Goal: Task Accomplishment & Management: Complete application form

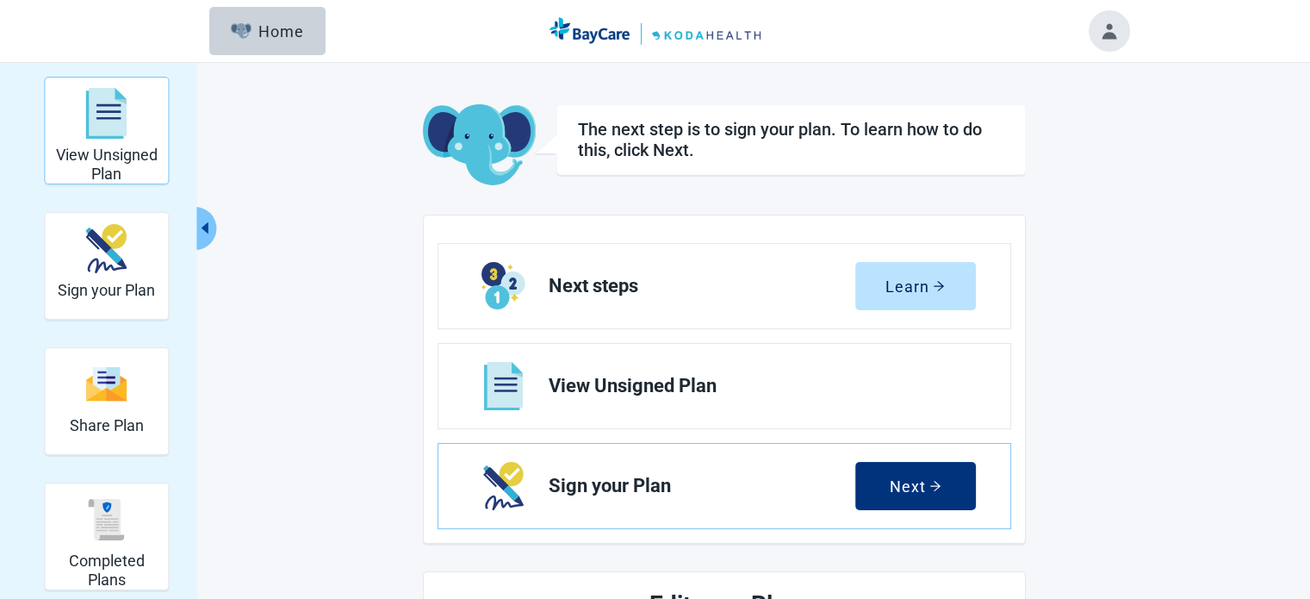
click at [112, 131] on img "View Unsigned Plan" at bounding box center [106, 114] width 41 height 52
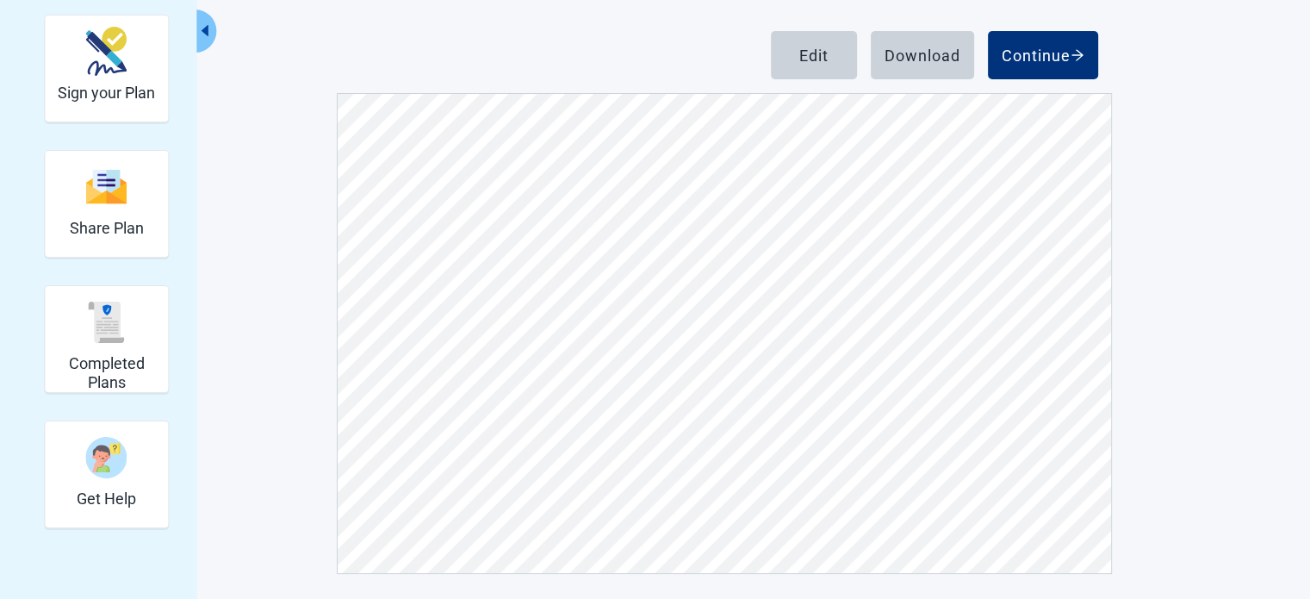
scroll to position [199, 0]
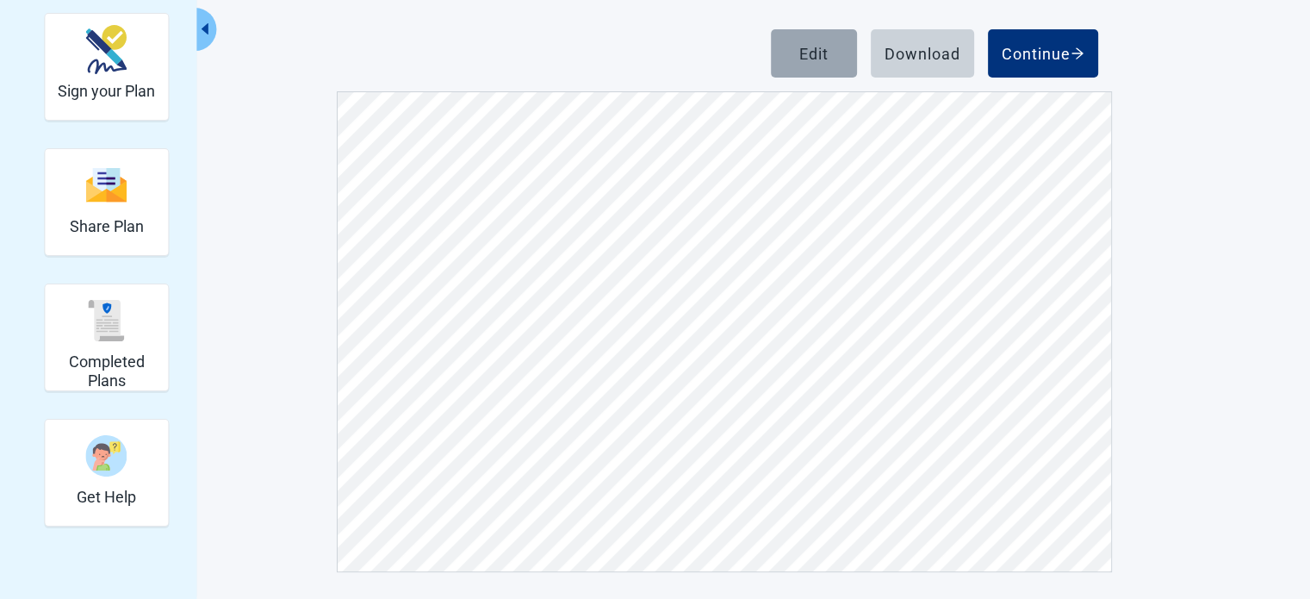
click at [814, 54] on div "Edit" at bounding box center [813, 53] width 29 height 17
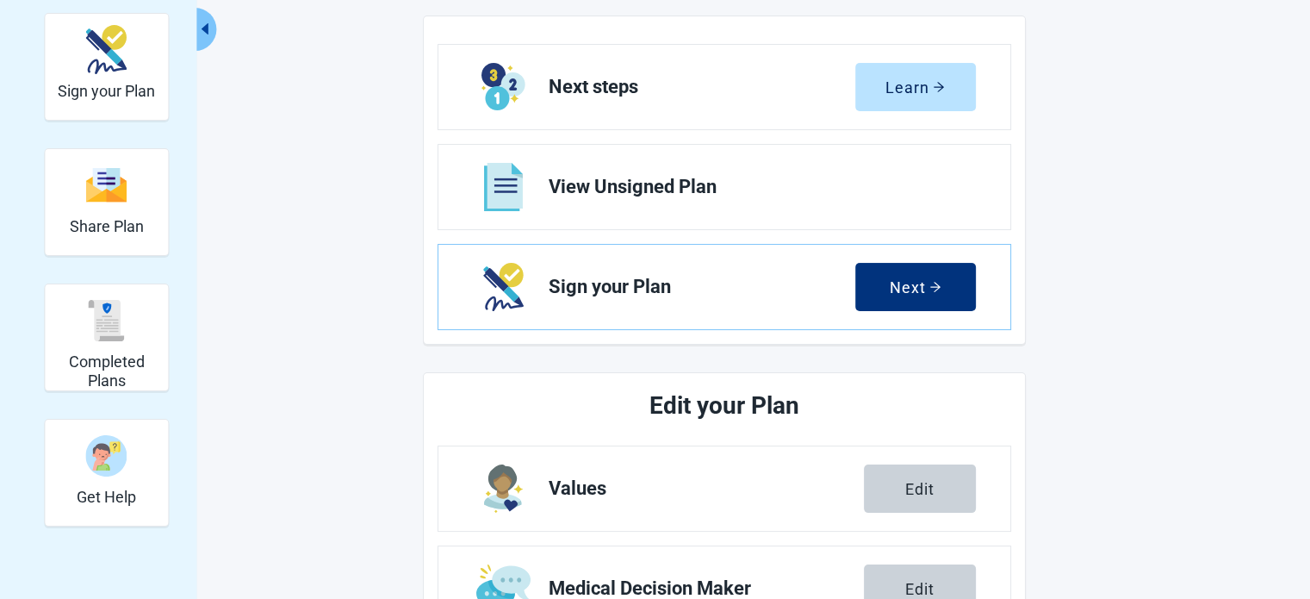
click at [918, 485] on div "Edit" at bounding box center [919, 488] width 29 height 17
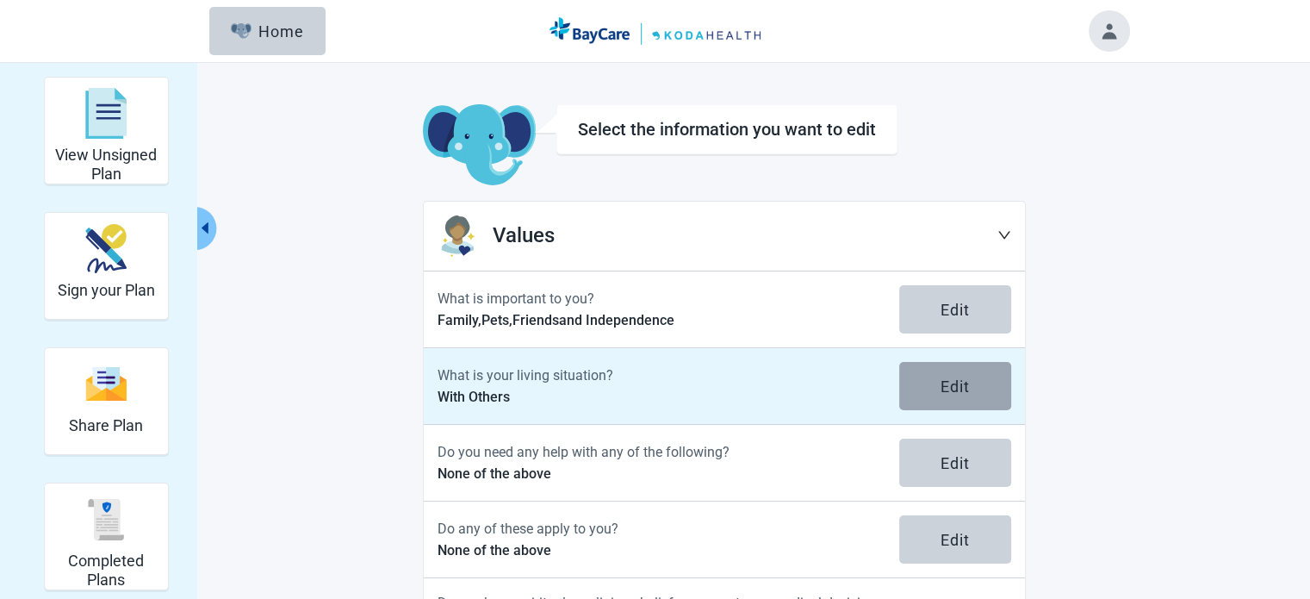
click at [953, 379] on div "Edit" at bounding box center [955, 385] width 29 height 17
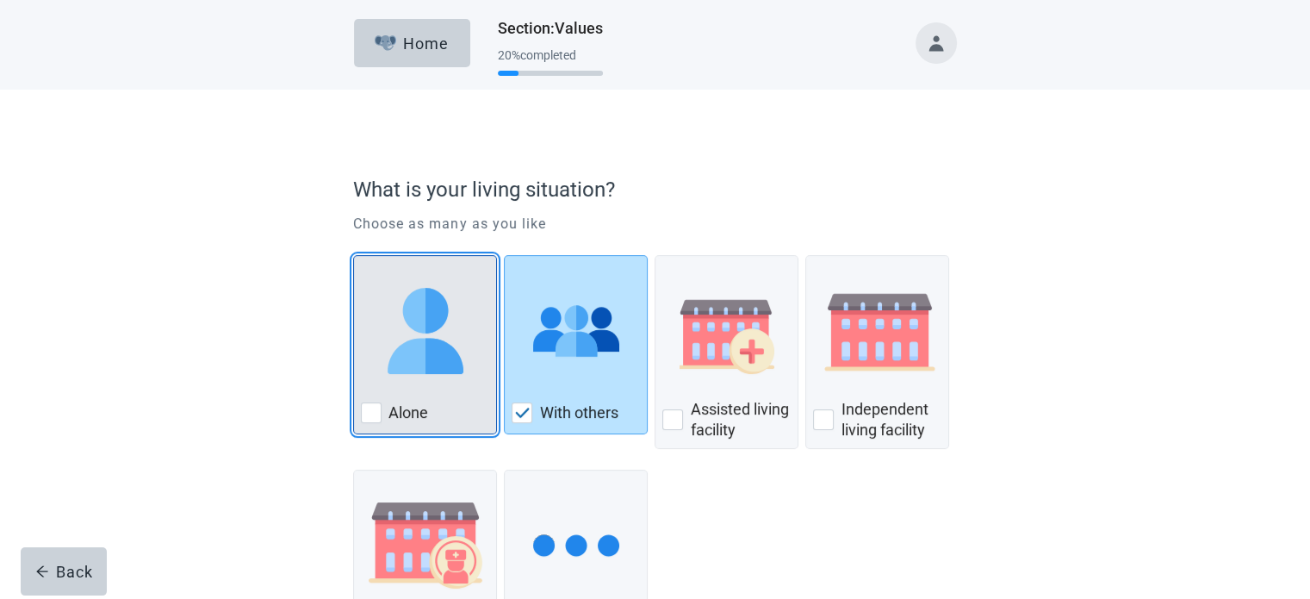
click at [373, 408] on div "Alone, checkbox, not checked" at bounding box center [371, 412] width 21 height 21
click at [354, 256] on input "Alone" at bounding box center [353, 255] width 1 height 1
checkbox input "true"
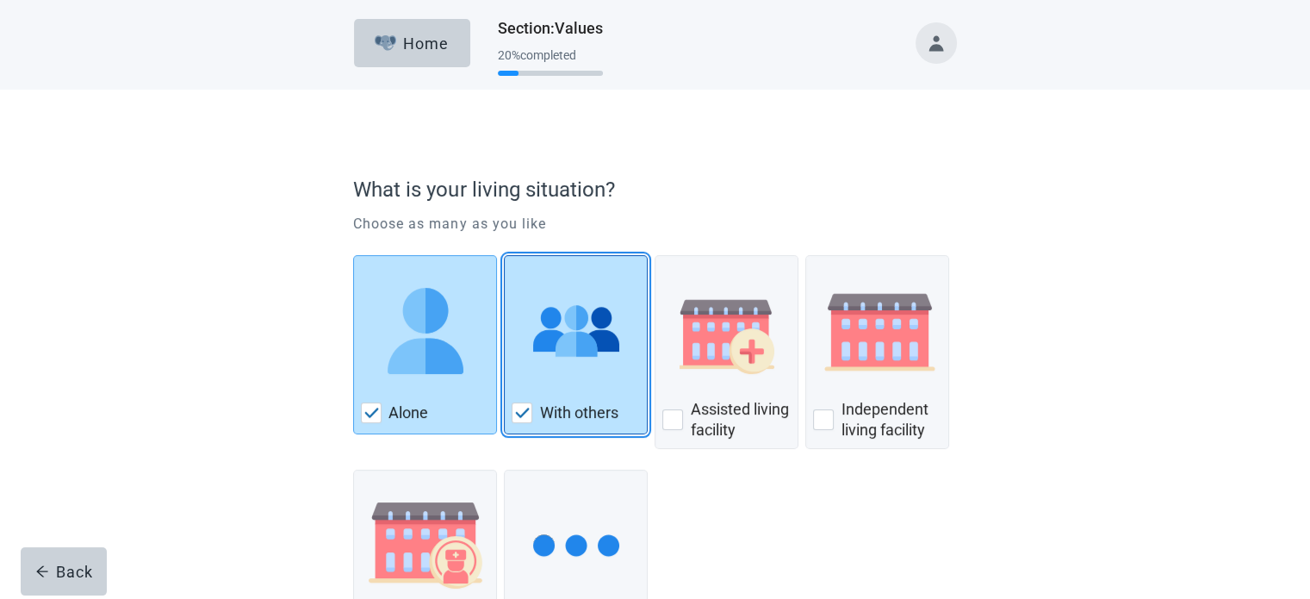
click at [522, 412] on img "With Others, checkbox, checked" at bounding box center [523, 412] width 16 height 10
click at [505, 256] on input "With others" at bounding box center [504, 255] width 1 height 1
checkbox input "false"
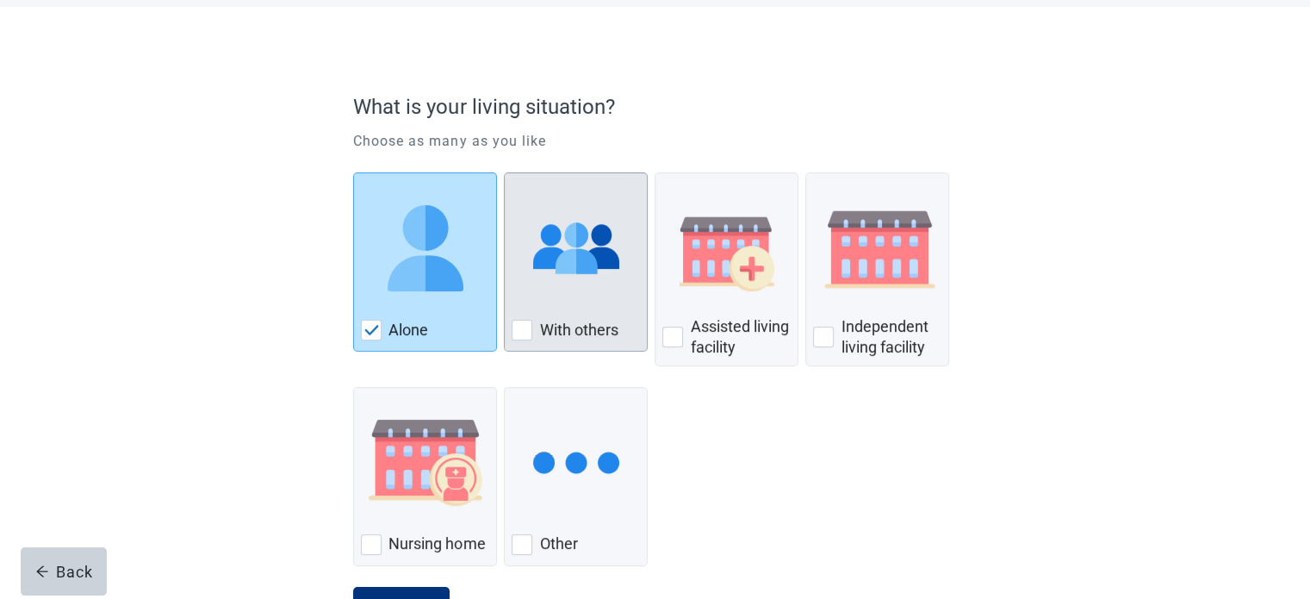
scroll to position [155, 0]
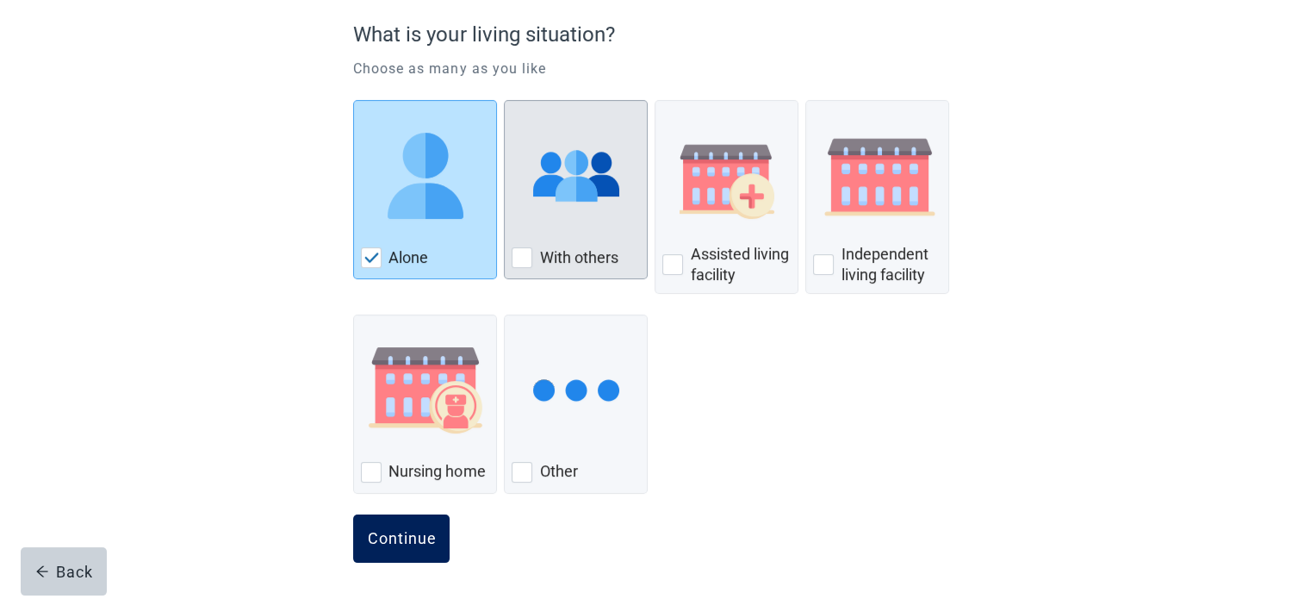
click at [402, 537] on div "Continue" at bounding box center [401, 538] width 69 height 17
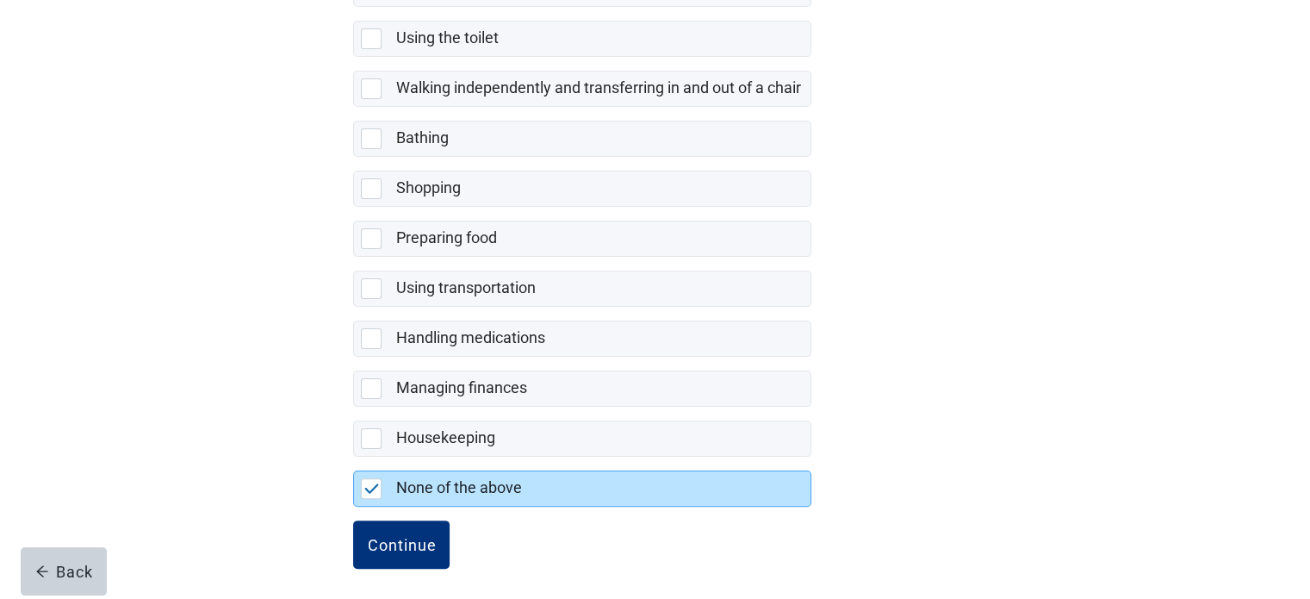
scroll to position [350, 0]
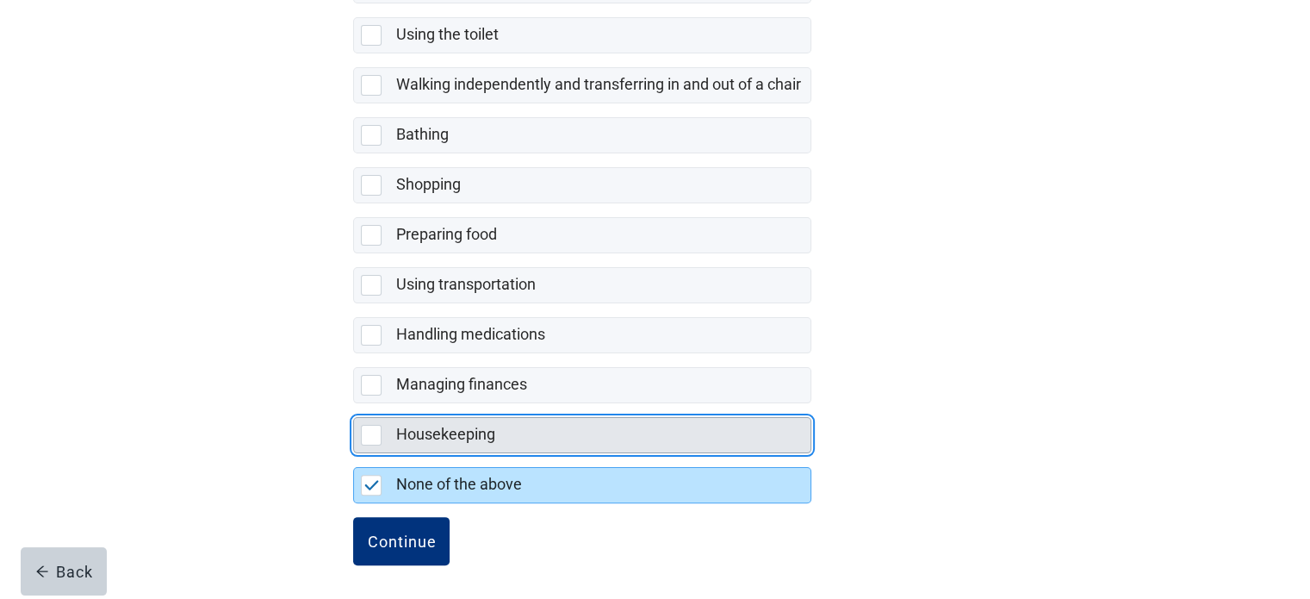
click at [369, 432] on div "Housekeeping, checkbox, not selected" at bounding box center [371, 435] width 21 height 21
click at [354, 404] on input "Housekeeping" at bounding box center [353, 403] width 1 height 1
checkbox input "true"
checkbox input "false"
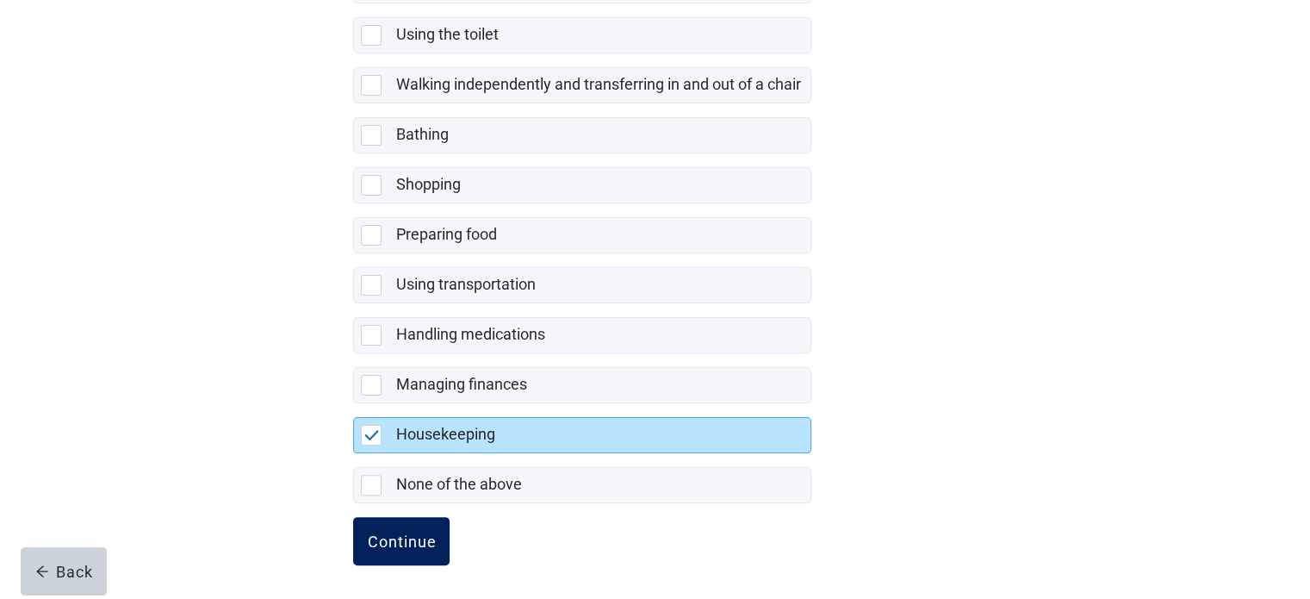
click at [397, 536] on div "Continue" at bounding box center [401, 540] width 69 height 17
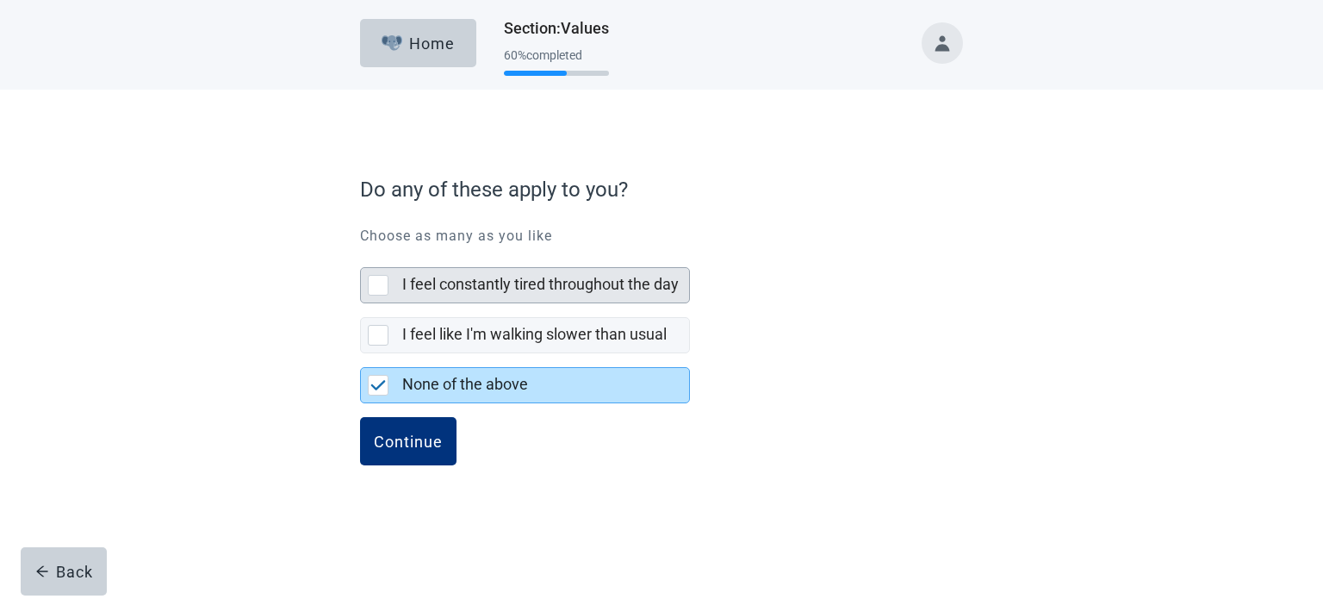
click at [379, 286] on div "I feel constantly tired throughout the day, checkbox, not selected" at bounding box center [378, 285] width 21 height 21
click at [361, 254] on input "I feel constantly tired throughout the day" at bounding box center [360, 253] width 1 height 1
checkbox input "true"
checkbox input "false"
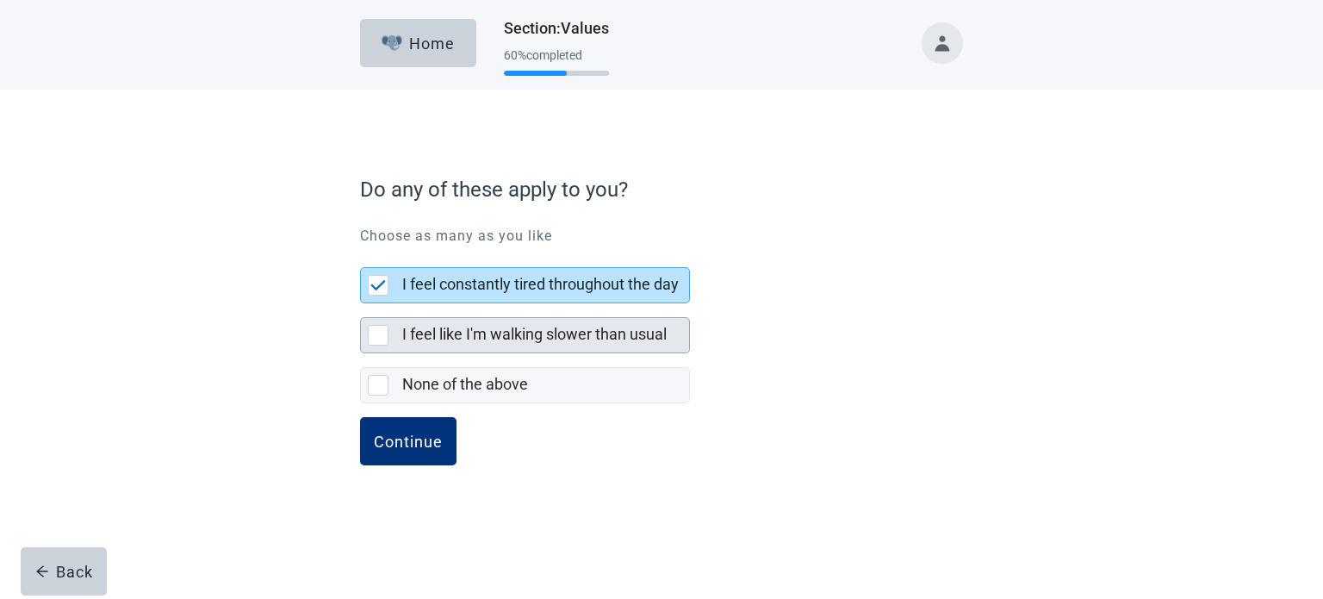
click at [380, 337] on div "I feel like I'm walking slower than usual, checkbox, not selected" at bounding box center [378, 335] width 21 height 21
click at [361, 304] on input "I feel like I'm walking slower than usual" at bounding box center [360, 303] width 1 height 1
checkbox input "true"
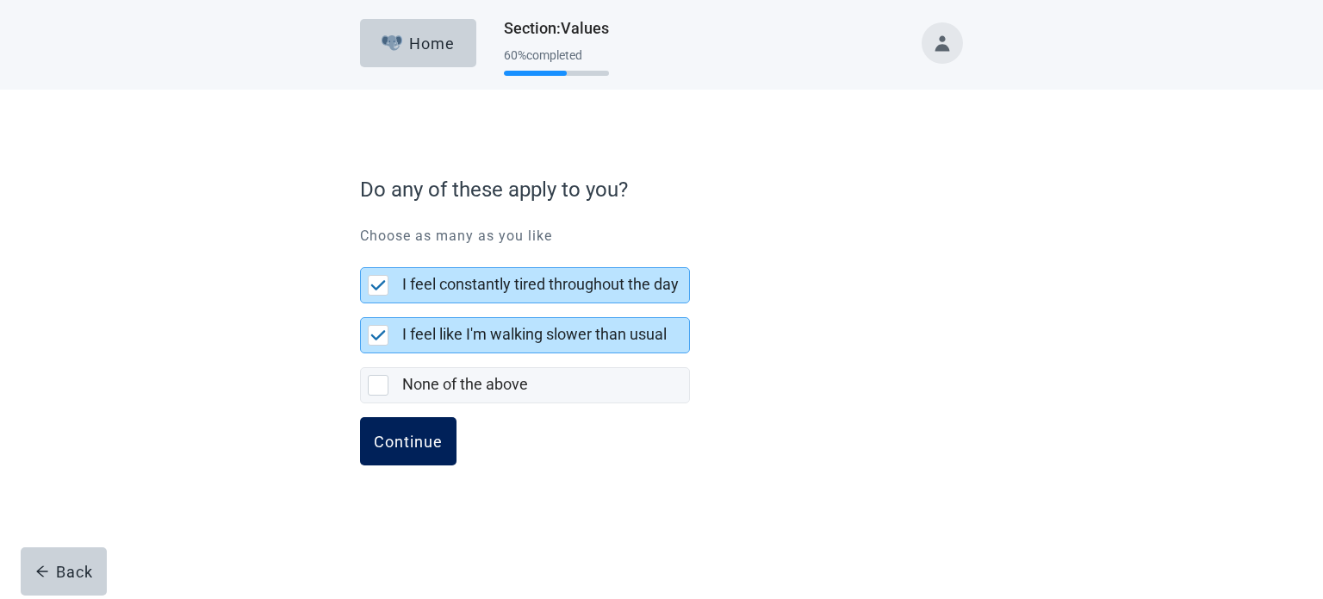
click at [413, 442] on div "Continue" at bounding box center [408, 440] width 69 height 17
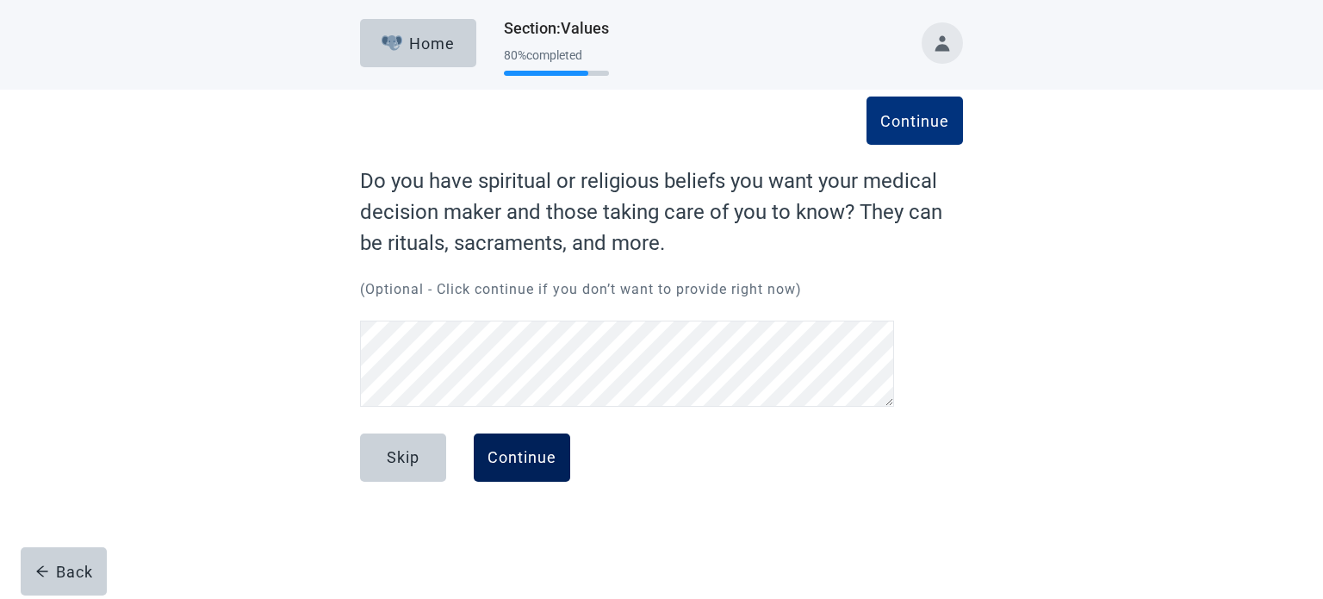
click at [527, 455] on div "Continue" at bounding box center [522, 457] width 69 height 17
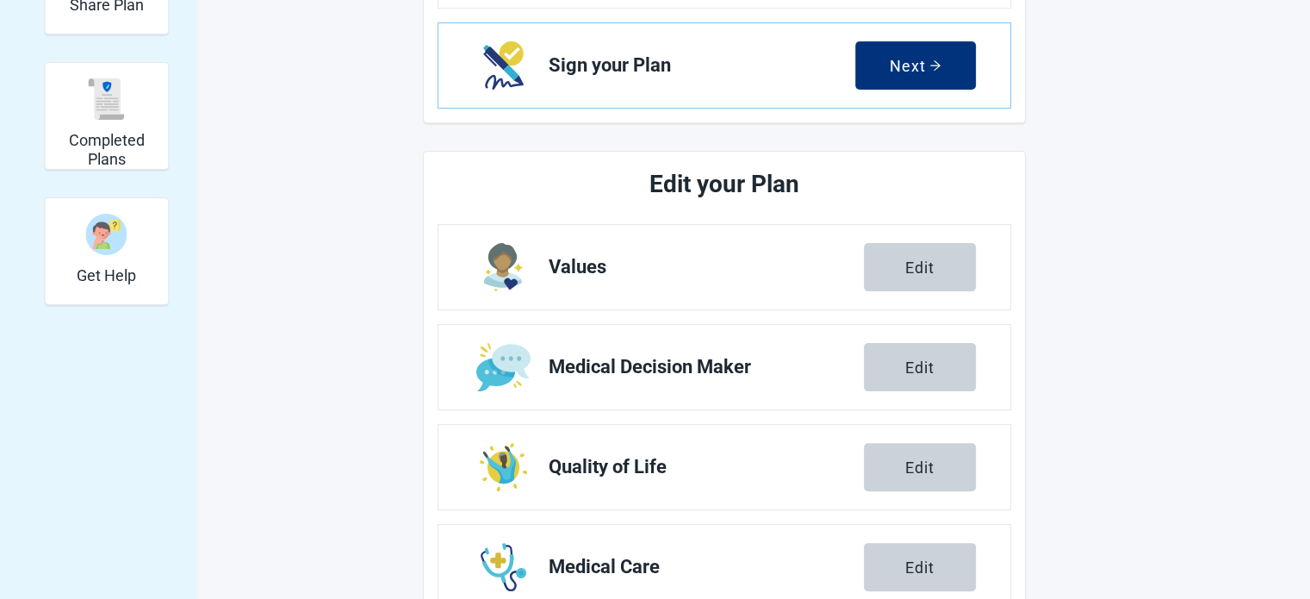
scroll to position [424, 0]
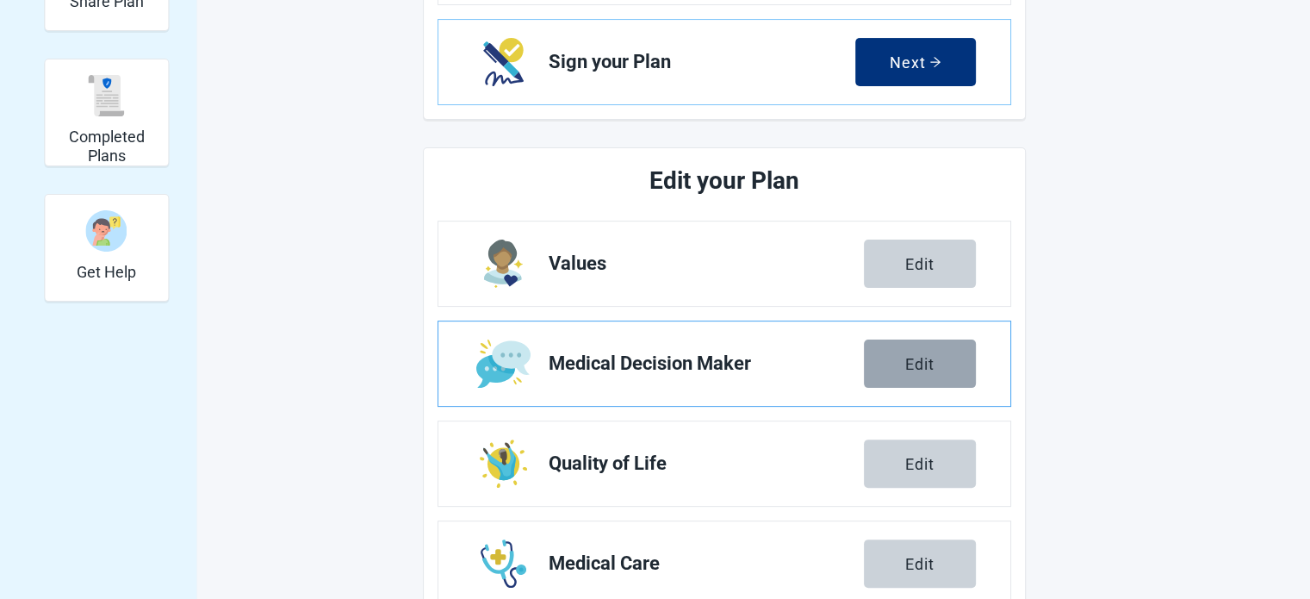
click at [916, 365] on div "Edit" at bounding box center [919, 363] width 29 height 17
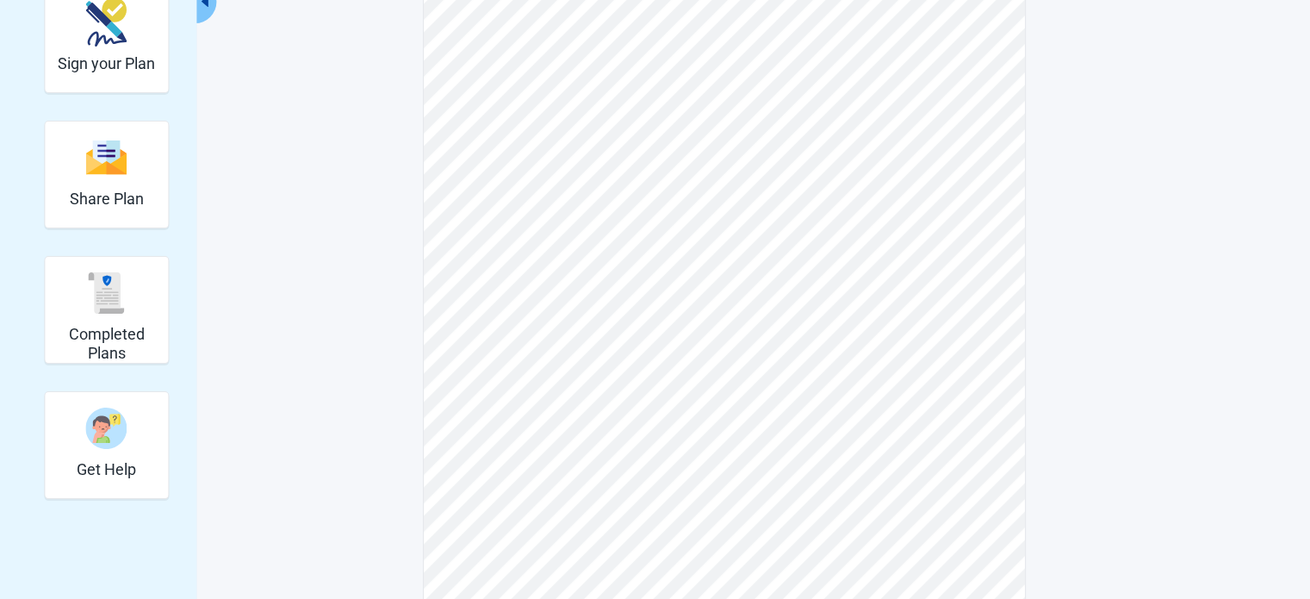
scroll to position [221, 0]
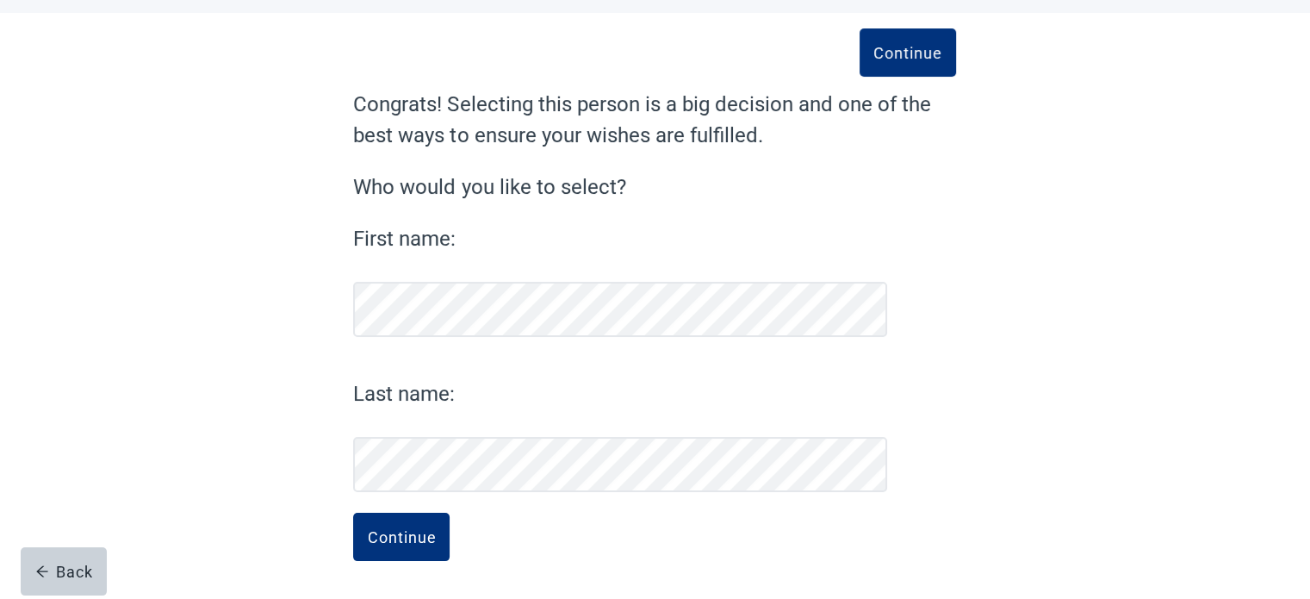
scroll to position [76, 0]
click at [406, 535] on div "Continue" at bounding box center [401, 537] width 69 height 17
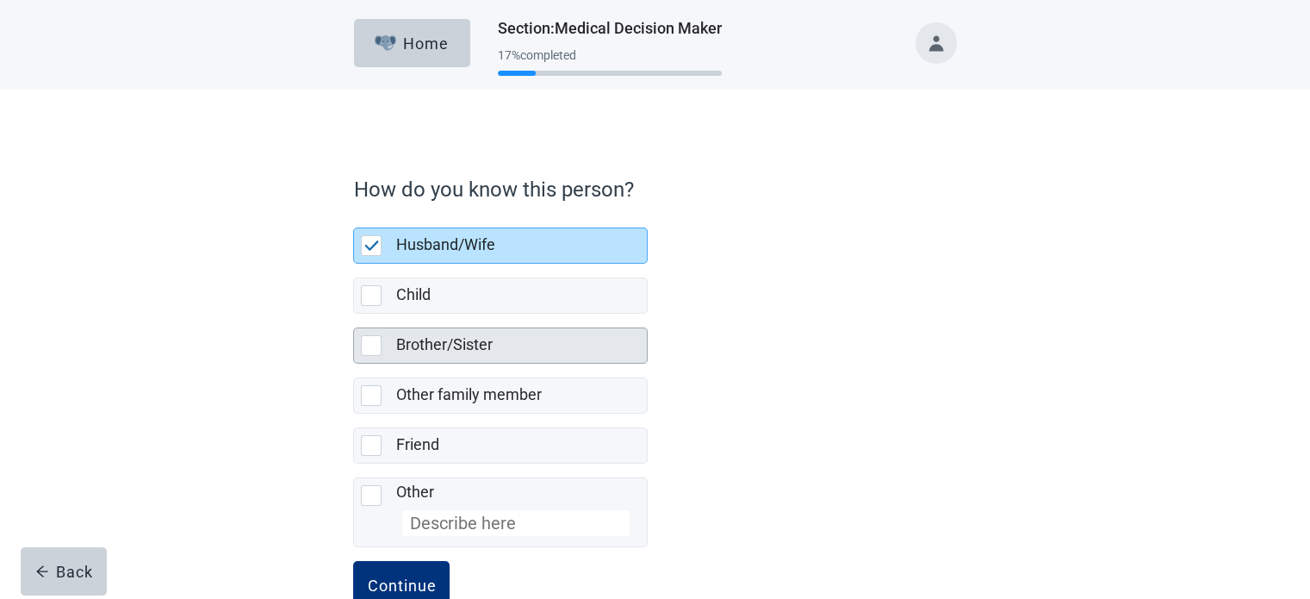
click at [374, 345] on div "Brother/Sister, checkbox, not selected" at bounding box center [371, 345] width 21 height 21
click at [354, 314] on input "Brother/Sister" at bounding box center [353, 314] width 1 height 1
checkbox input "true"
checkbox input "false"
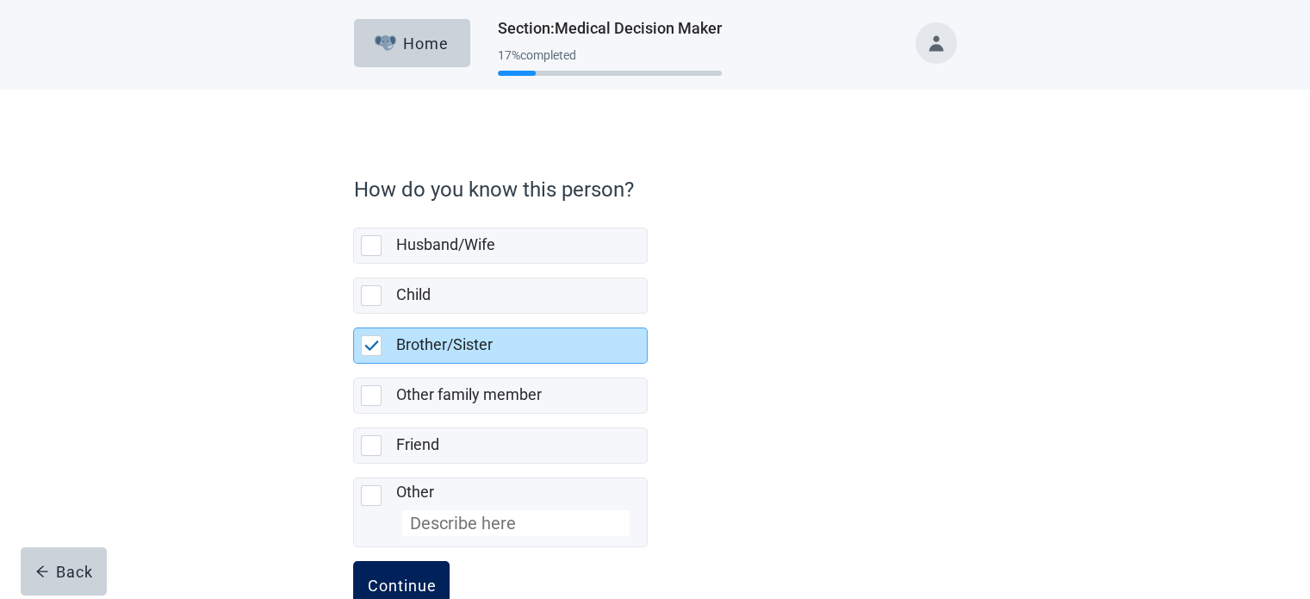
click at [390, 578] on div "Continue" at bounding box center [401, 584] width 69 height 17
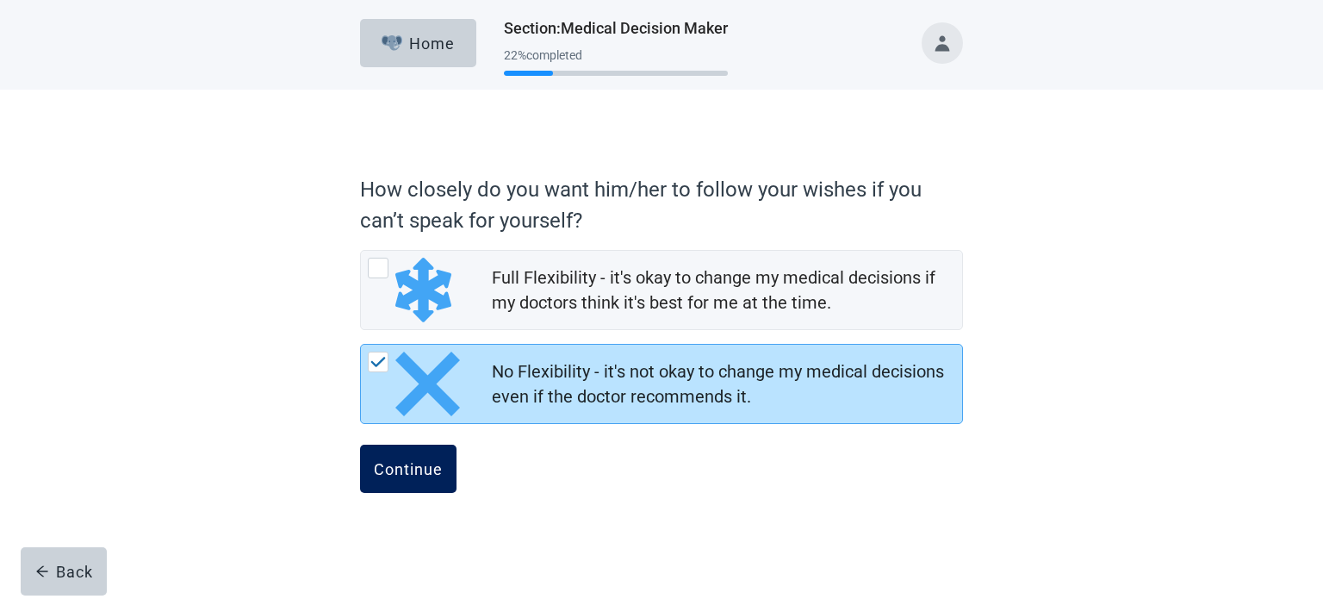
click at [403, 474] on div "Continue" at bounding box center [408, 468] width 69 height 17
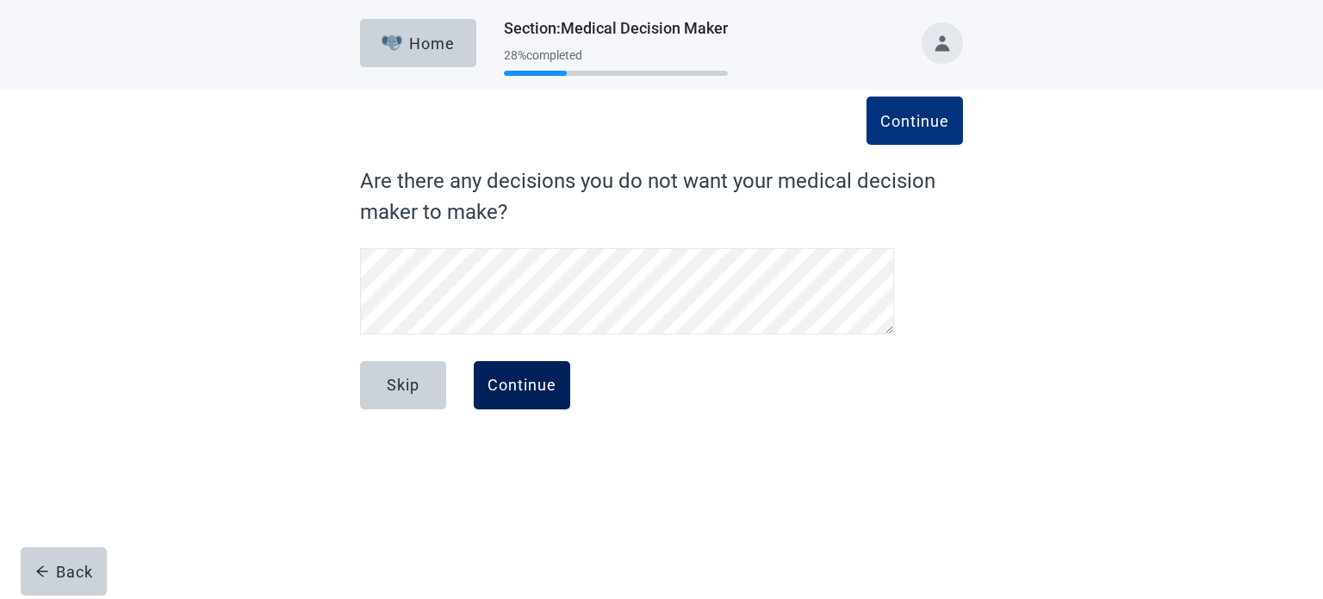
click at [514, 388] on div "Continue" at bounding box center [522, 384] width 69 height 17
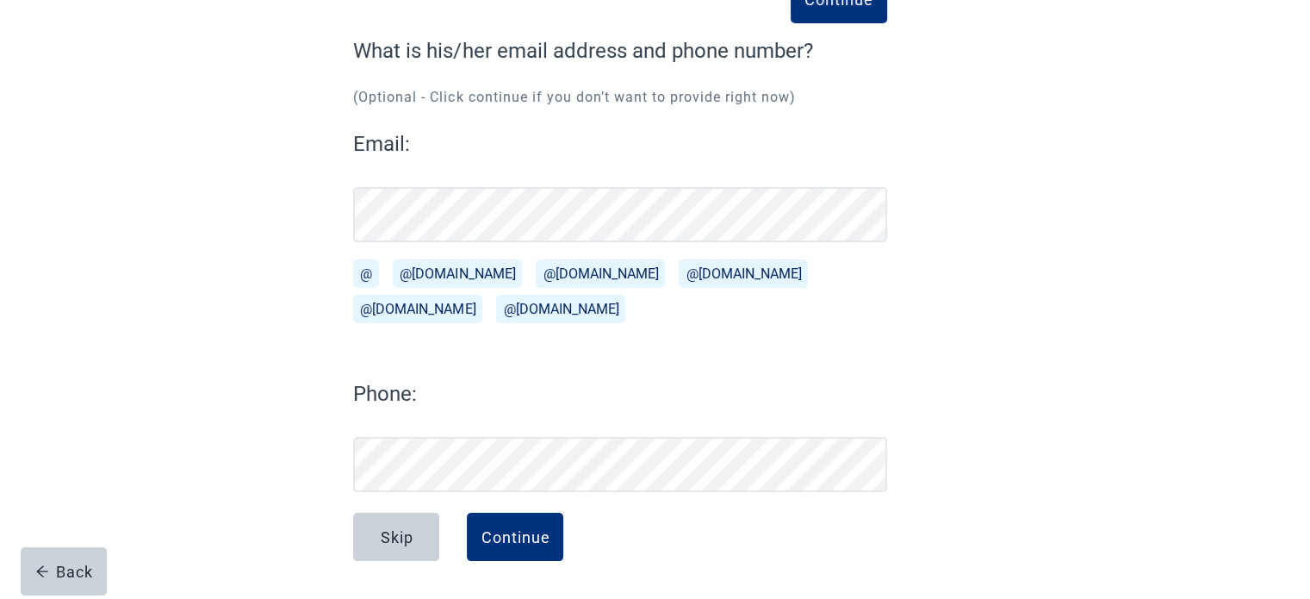
scroll to position [130, 0]
click at [482, 295] on button "@[DOMAIN_NAME]" at bounding box center [417, 309] width 129 height 28
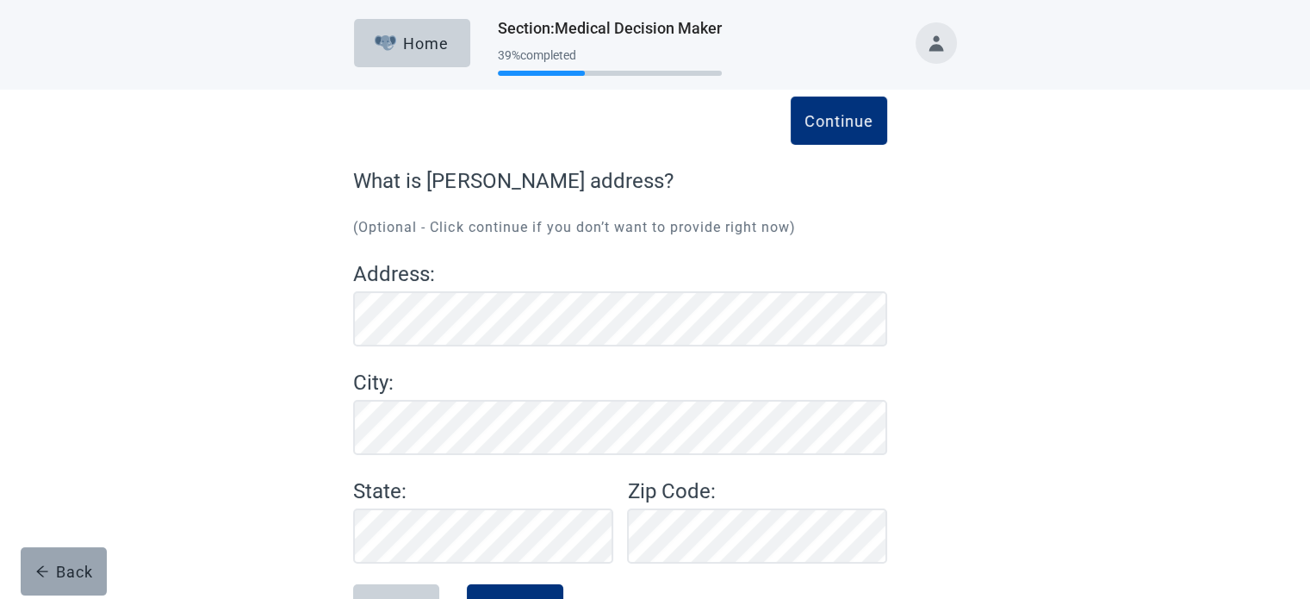
click at [71, 569] on div "Back" at bounding box center [64, 570] width 58 height 17
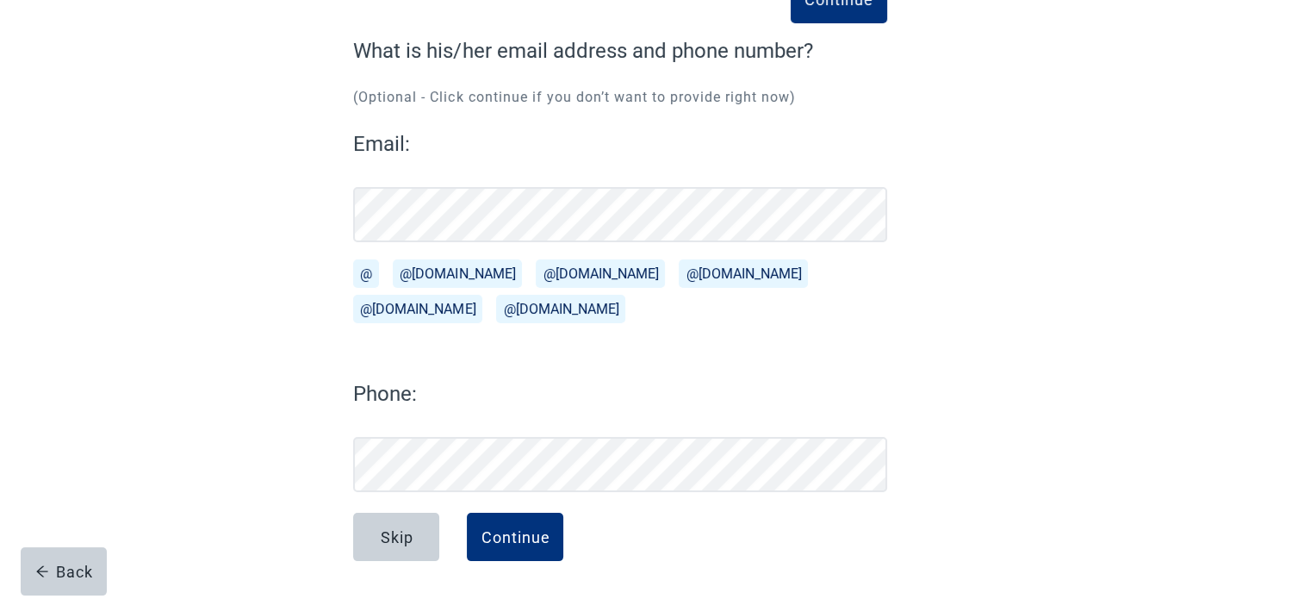
scroll to position [130, 0]
click at [507, 538] on div "Continue" at bounding box center [515, 536] width 69 height 17
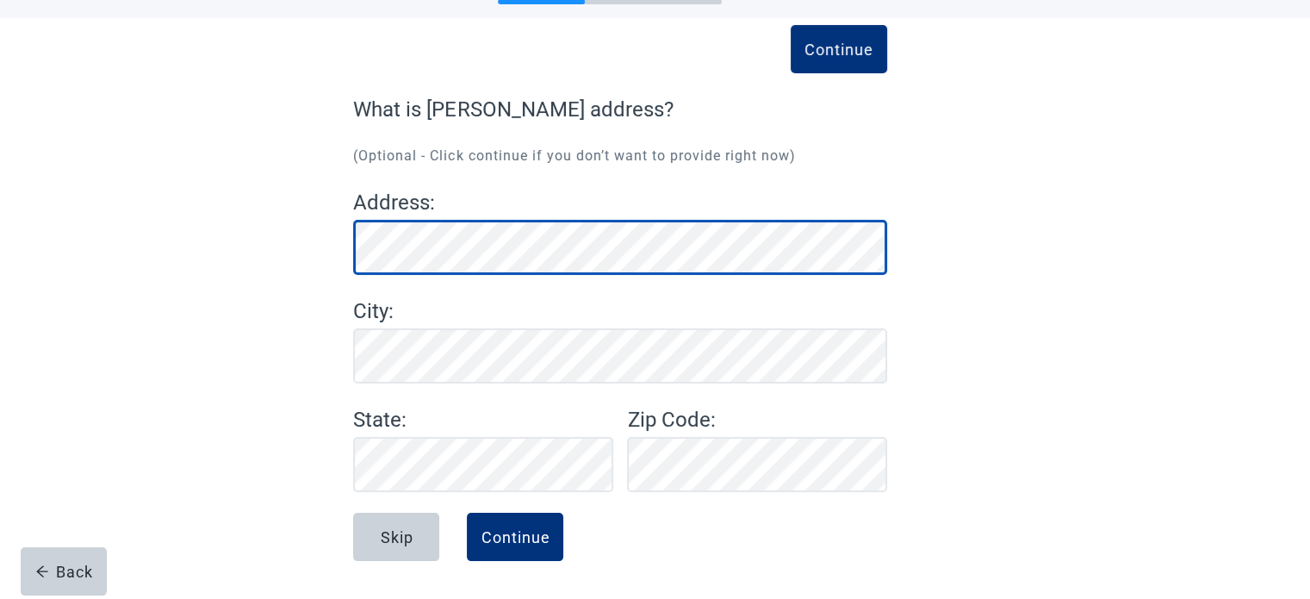
scroll to position [71, 0]
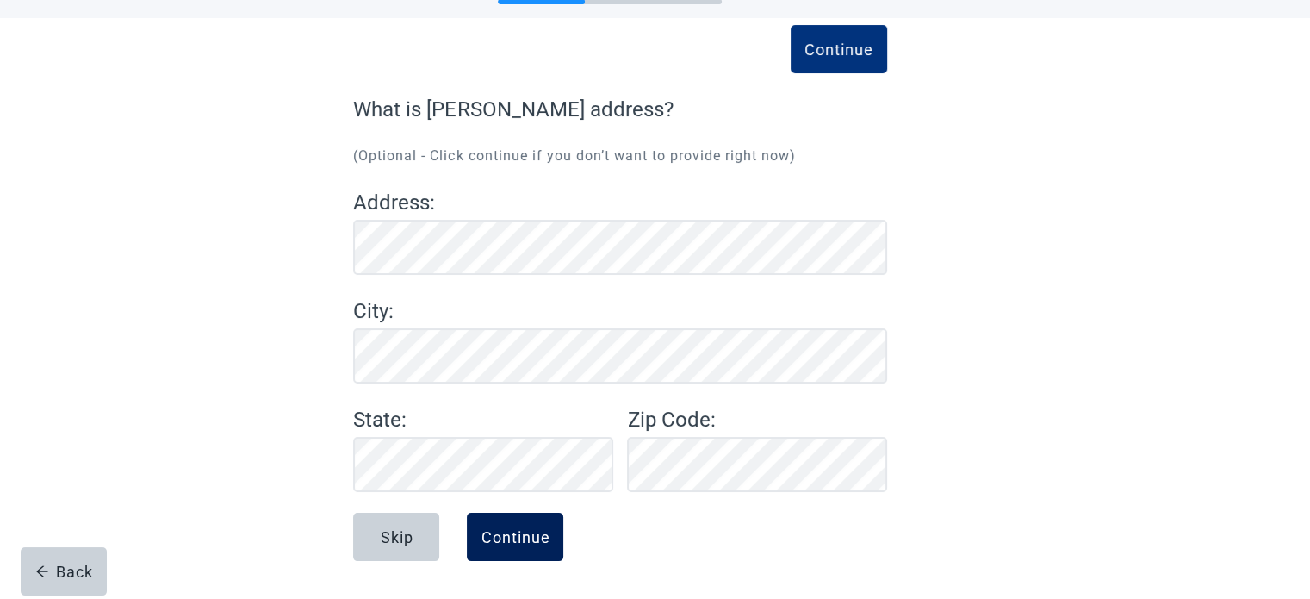
drag, startPoint x: 550, startPoint y: 535, endPoint x: 521, endPoint y: 537, distance: 29.3
click at [521, 537] on button "Continue" at bounding box center [515, 537] width 96 height 48
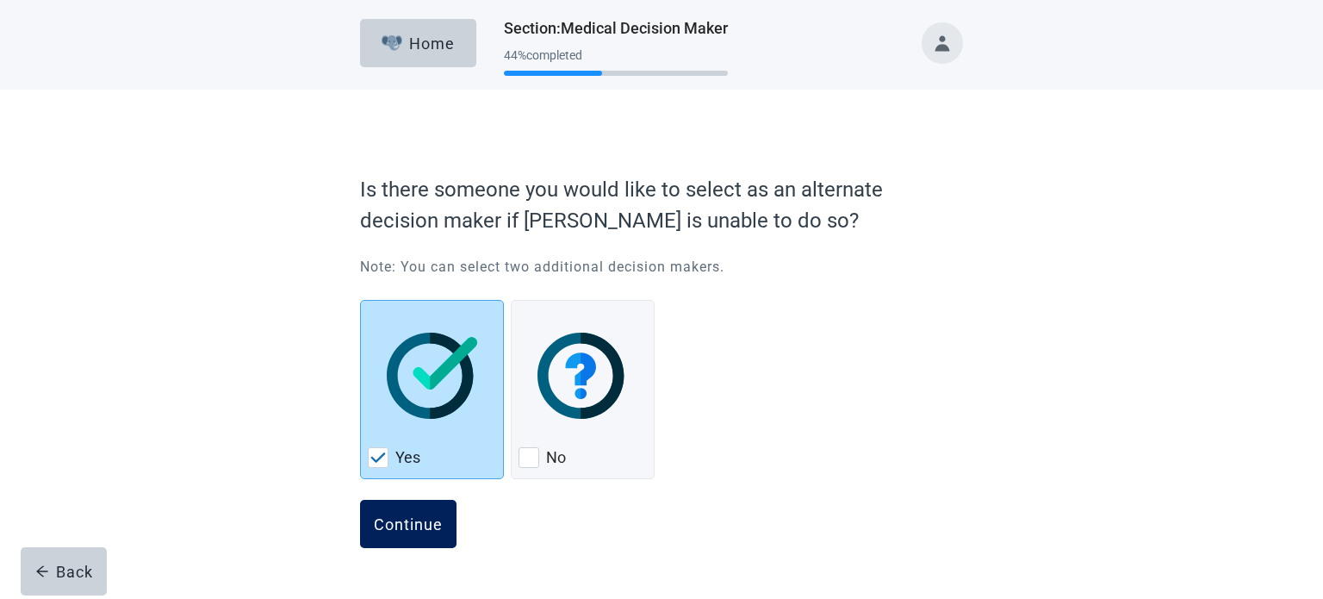
click at [407, 523] on div "Continue" at bounding box center [408, 523] width 69 height 17
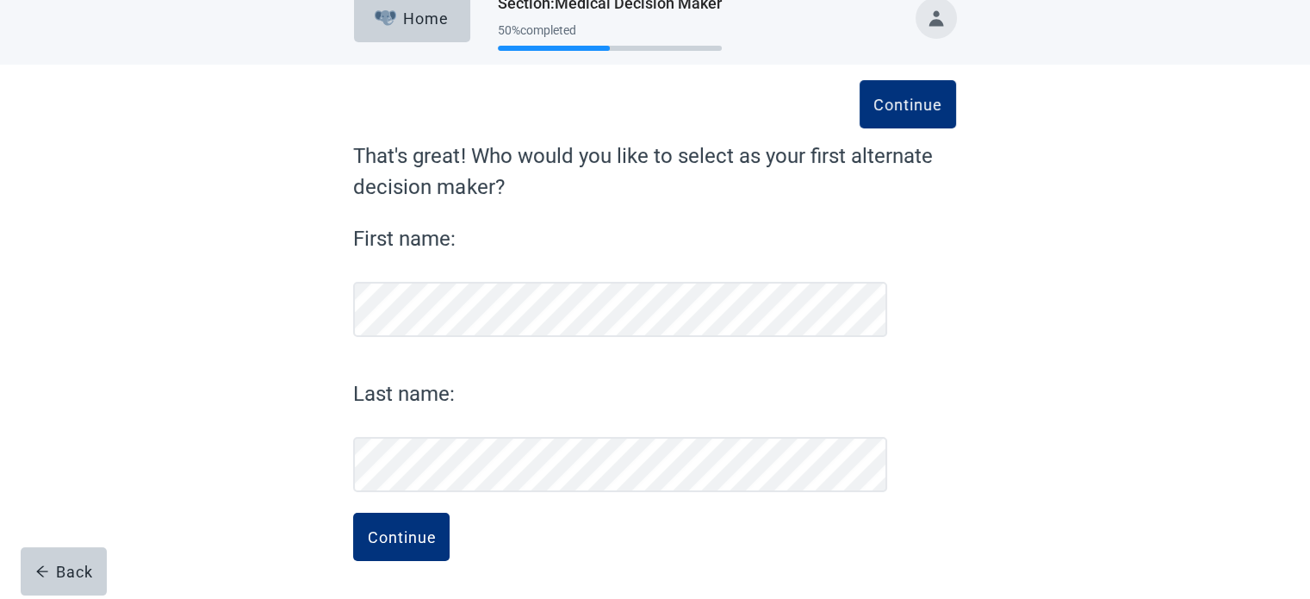
scroll to position [24, 0]
click at [405, 537] on div "Continue" at bounding box center [401, 537] width 69 height 17
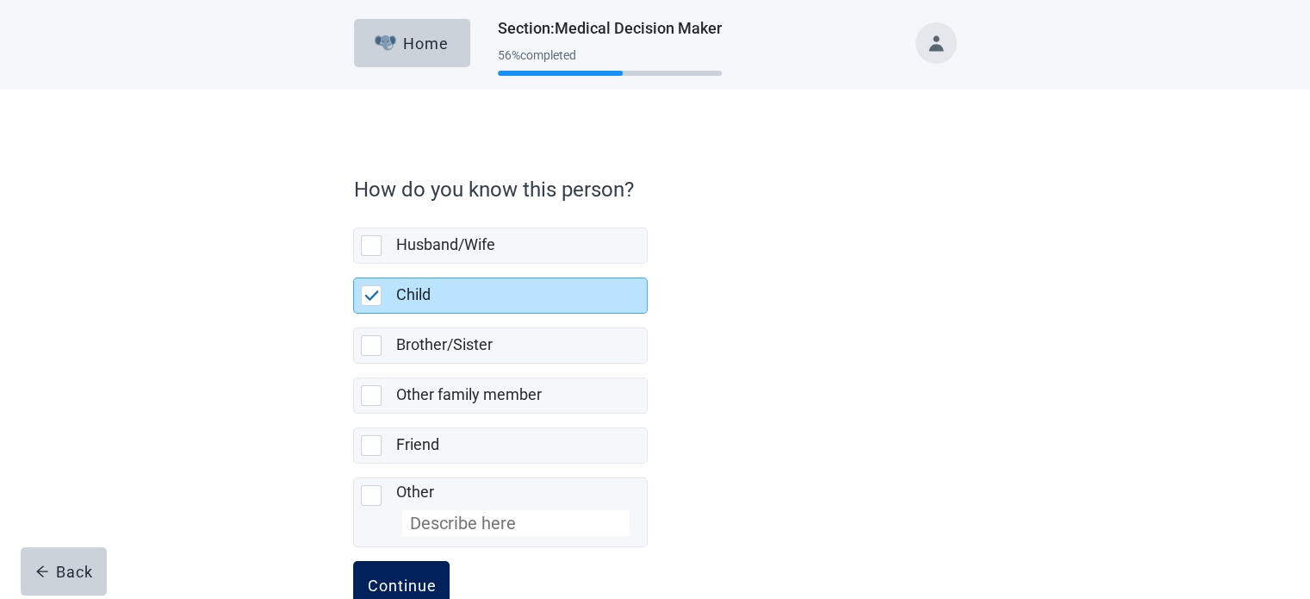
click at [410, 577] on div "Continue" at bounding box center [401, 584] width 69 height 17
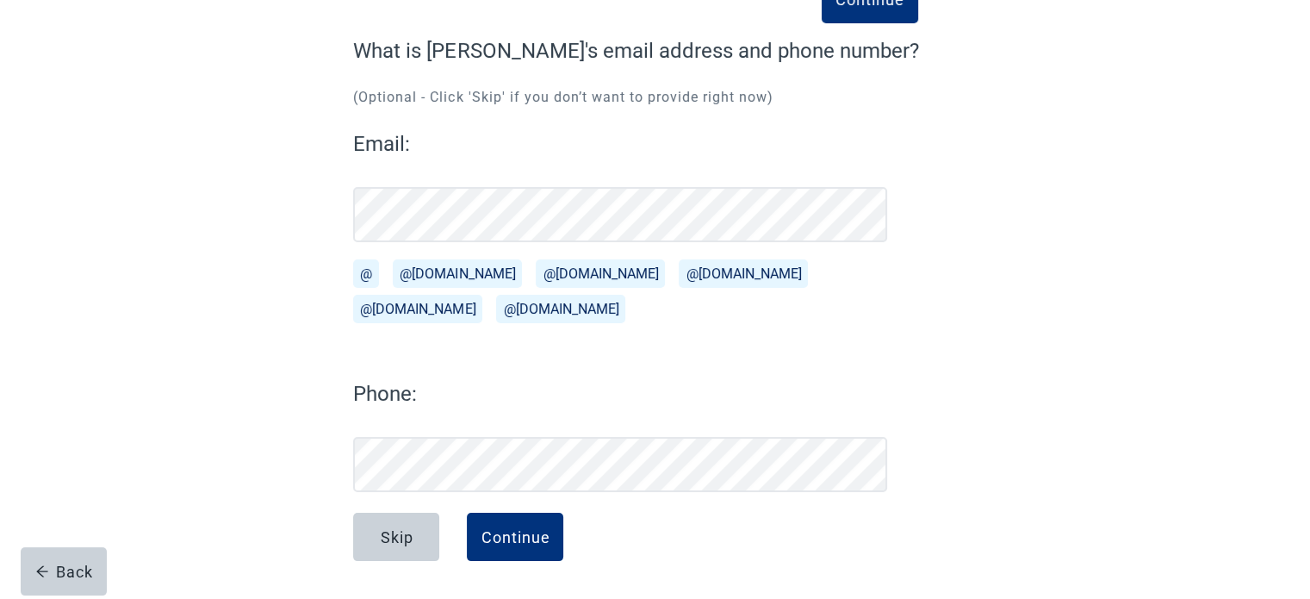
scroll to position [130, 0]
click at [514, 536] on div "Continue" at bounding box center [515, 536] width 69 height 17
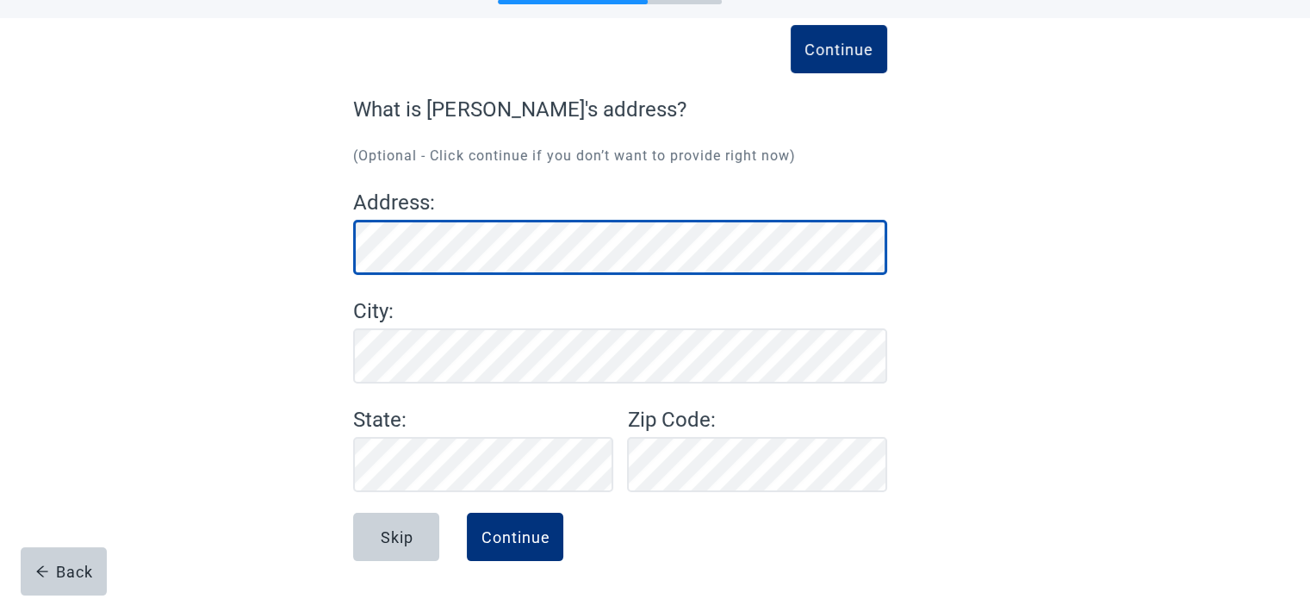
scroll to position [71, 0]
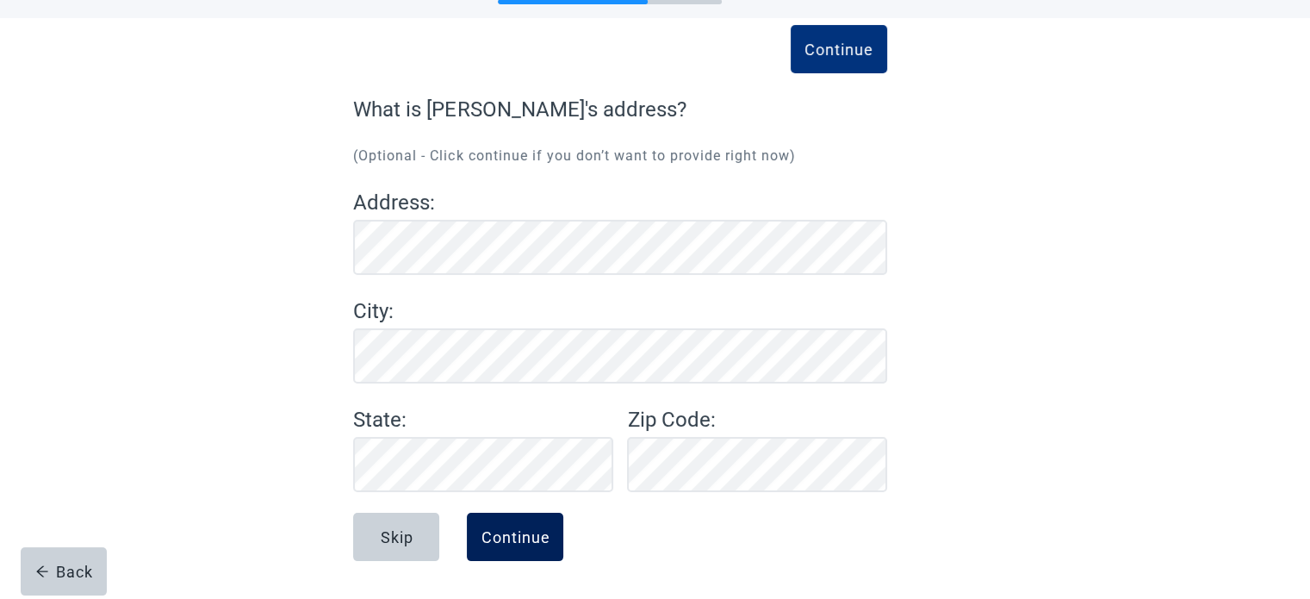
click at [511, 540] on div "Continue" at bounding box center [515, 536] width 69 height 17
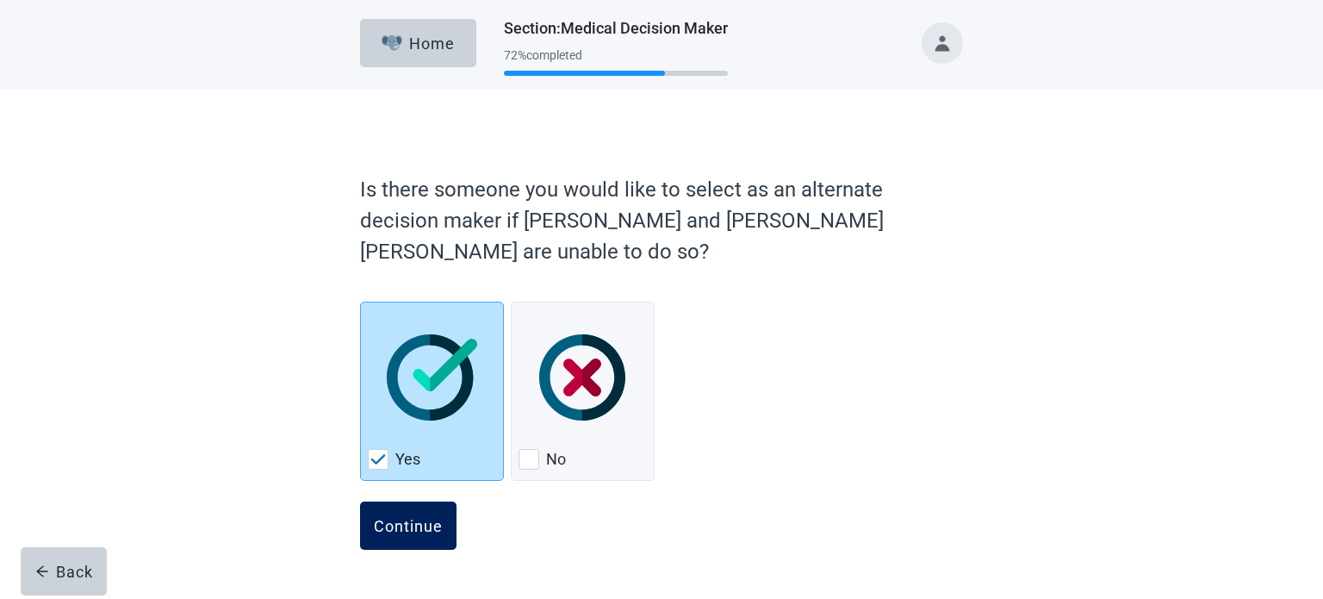
click at [420, 526] on div "Continue" at bounding box center [408, 525] width 69 height 17
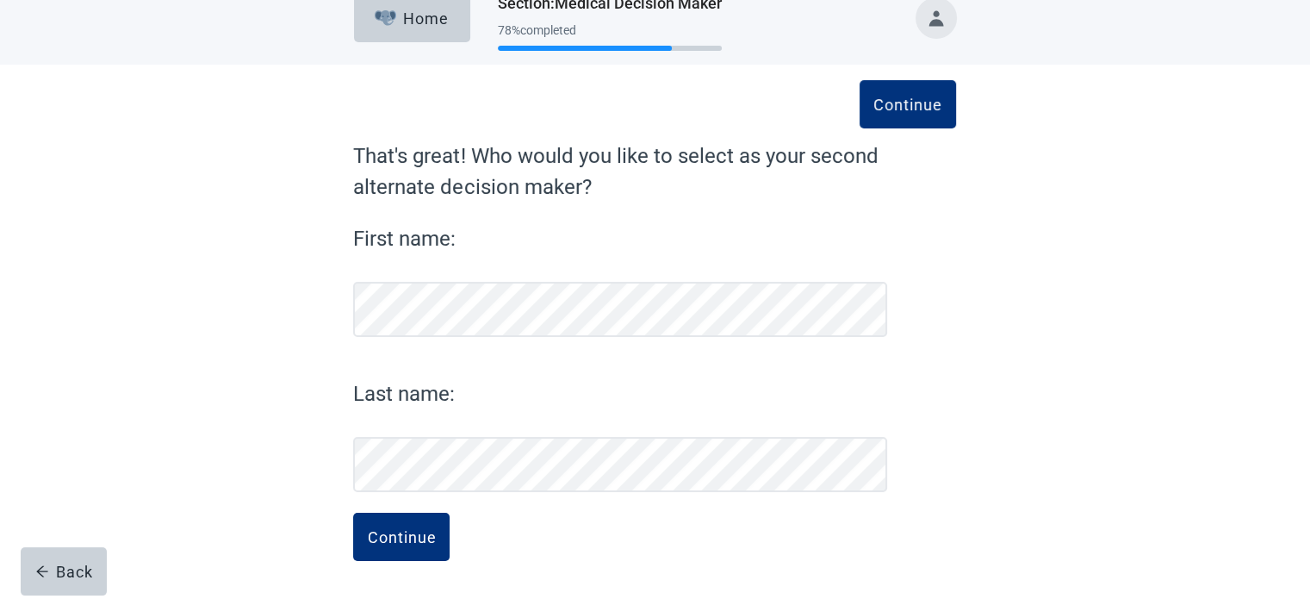
scroll to position [24, 0]
click at [408, 537] on div "Continue" at bounding box center [401, 537] width 69 height 17
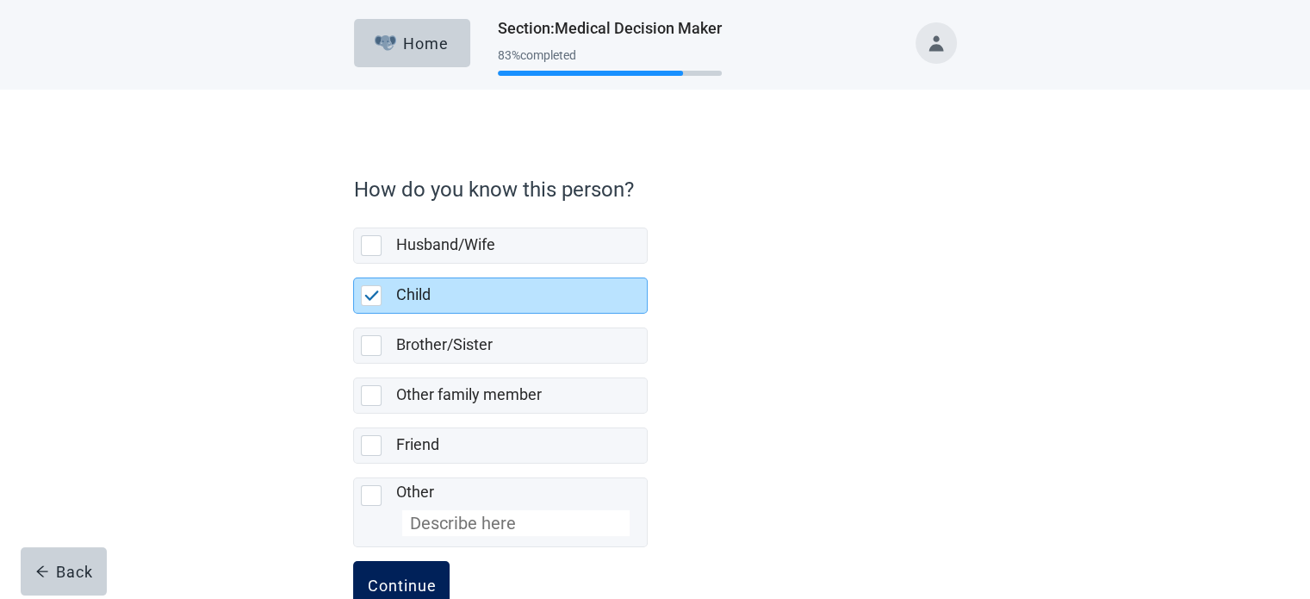
click at [406, 576] on div "Continue" at bounding box center [401, 584] width 69 height 17
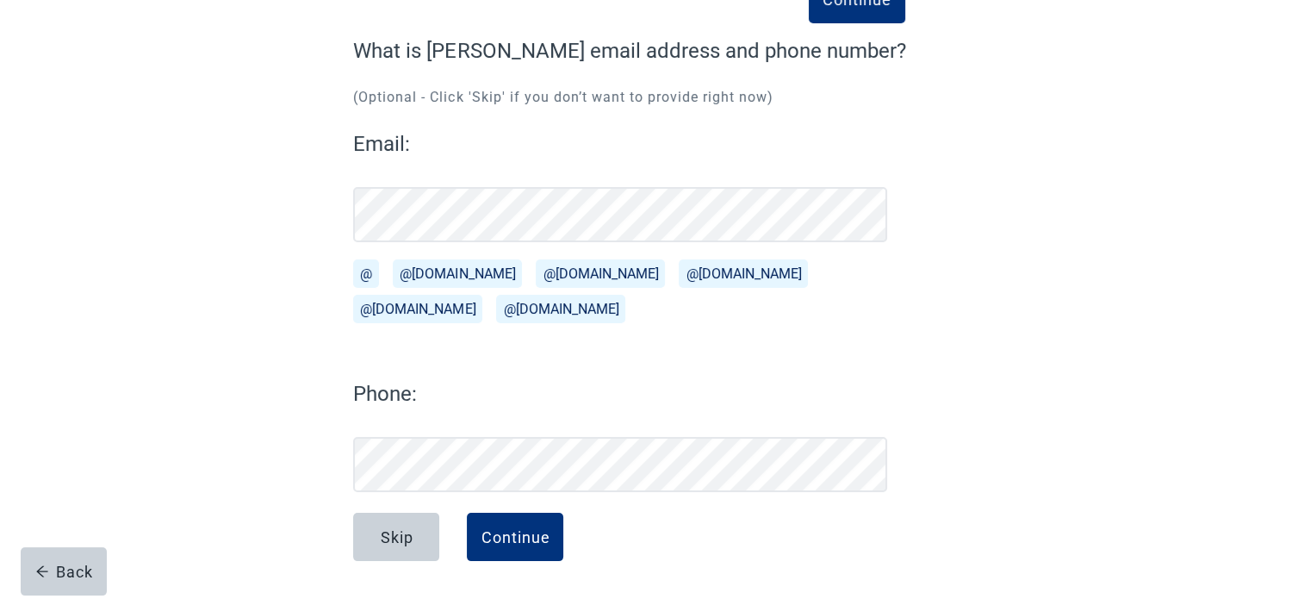
scroll to position [130, 0]
click at [527, 534] on div "Continue" at bounding box center [515, 536] width 69 height 17
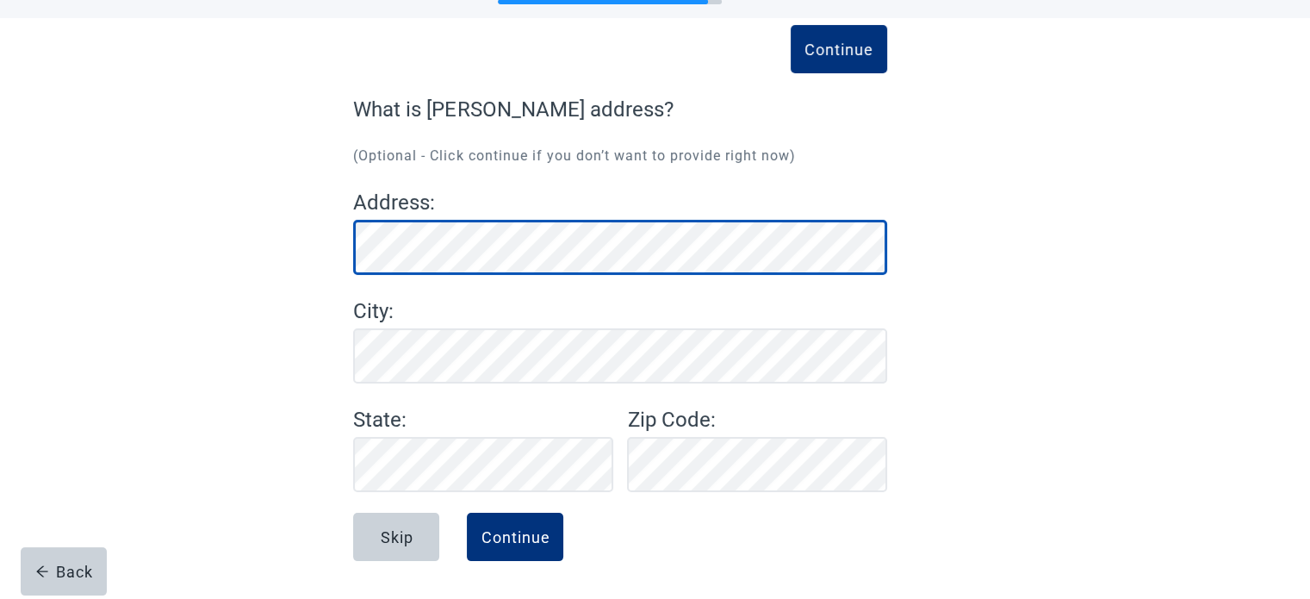
scroll to position [71, 0]
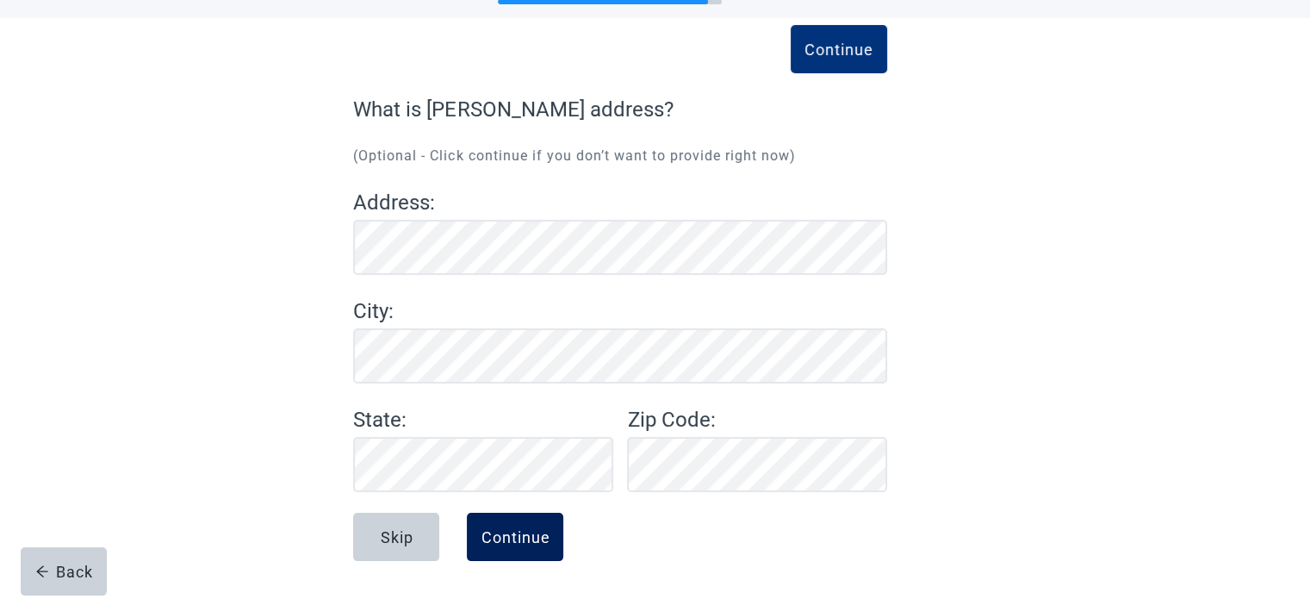
click at [520, 531] on div "Continue" at bounding box center [515, 536] width 69 height 17
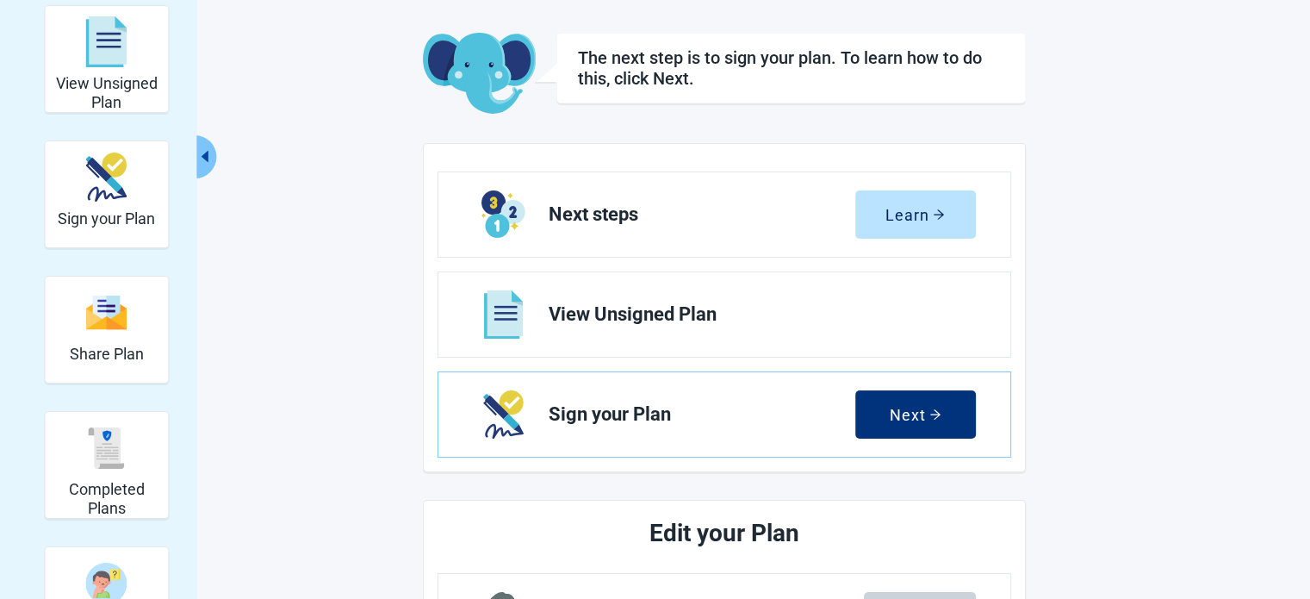
click at [505, 533] on h2 "Edit your Plan" at bounding box center [724, 533] width 444 height 38
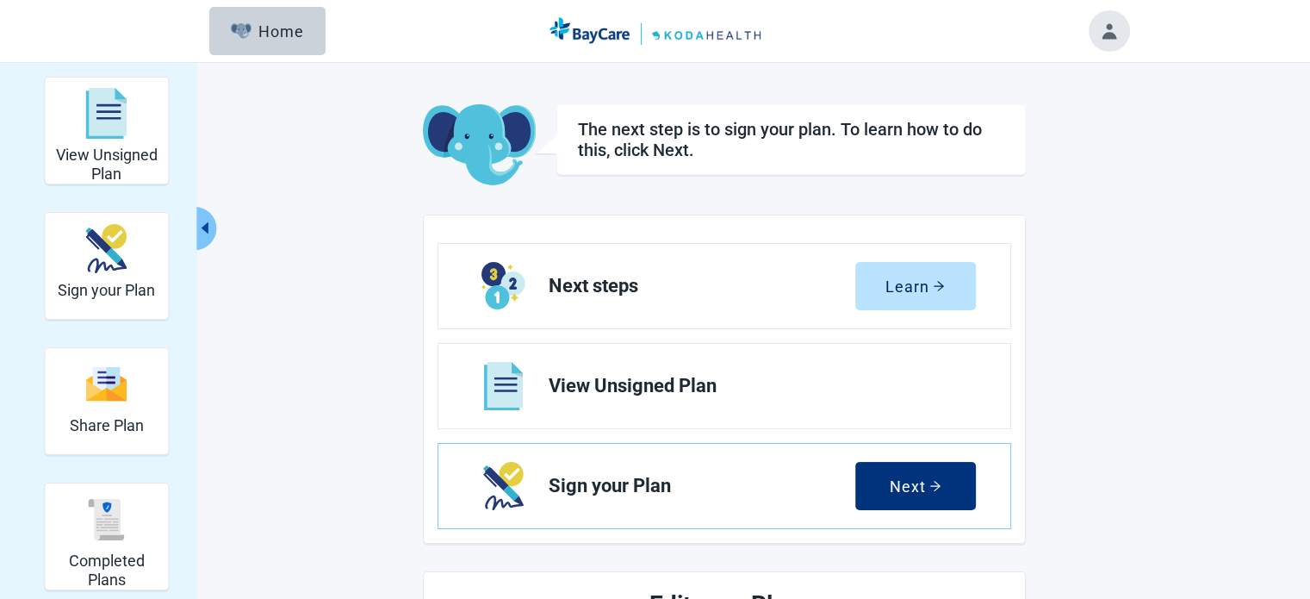
click at [559, 184] on div "The next step is to sign your plan. To learn how to do this, click Next." at bounding box center [790, 145] width 469 height 83
click at [628, 388] on span "View Unsigned Plan" at bounding box center [755, 386] width 413 height 21
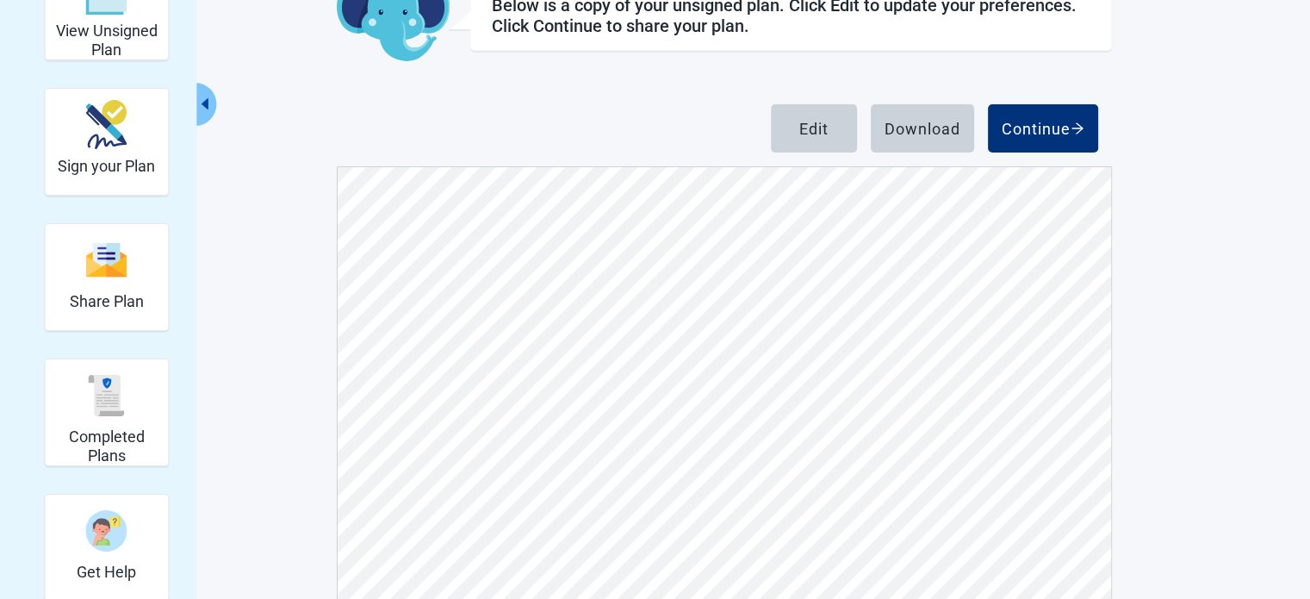
scroll to position [199, 0]
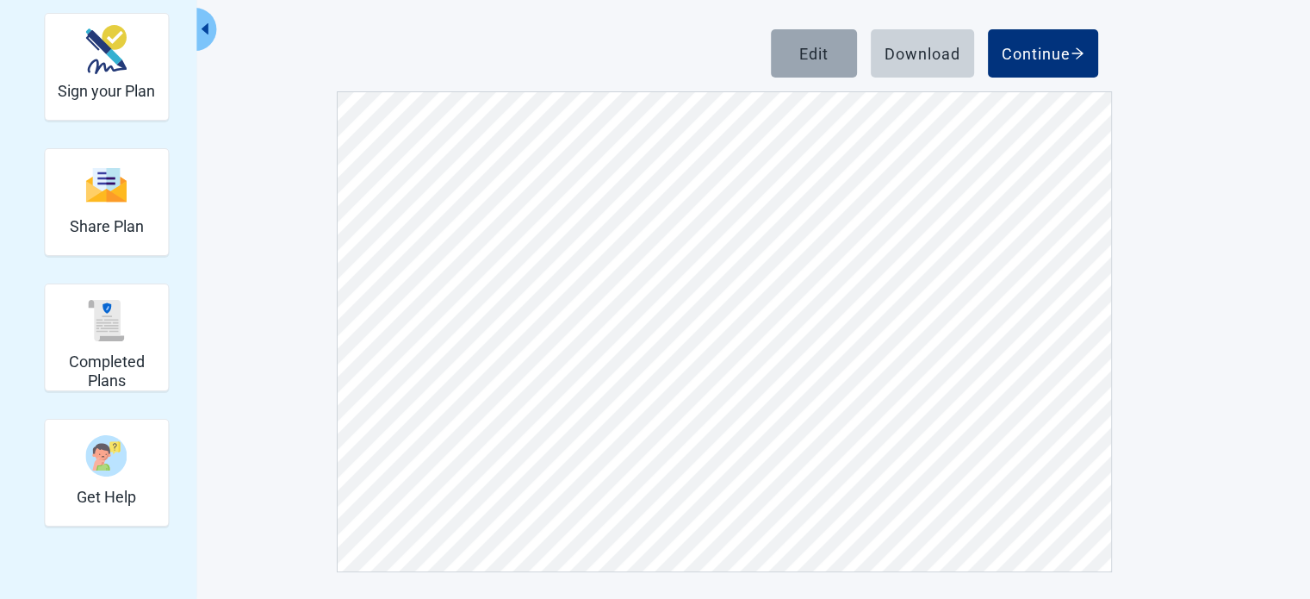
click at [811, 56] on div "Edit" at bounding box center [813, 53] width 29 height 17
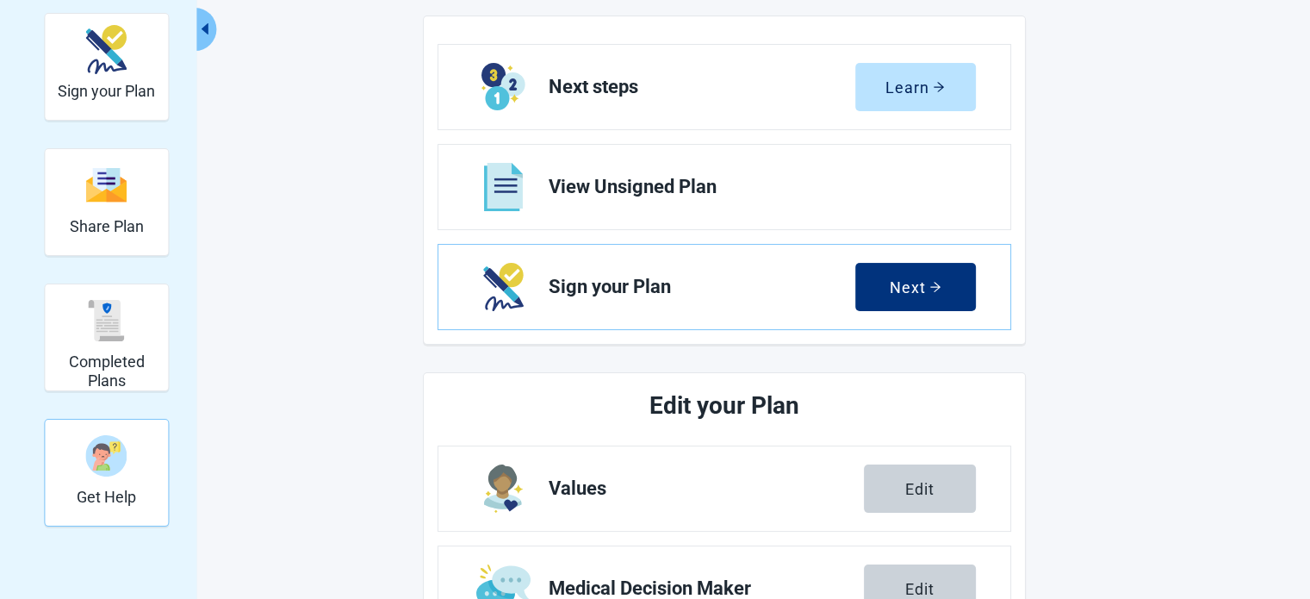
click at [114, 468] on img "Get Help" at bounding box center [106, 455] width 41 height 41
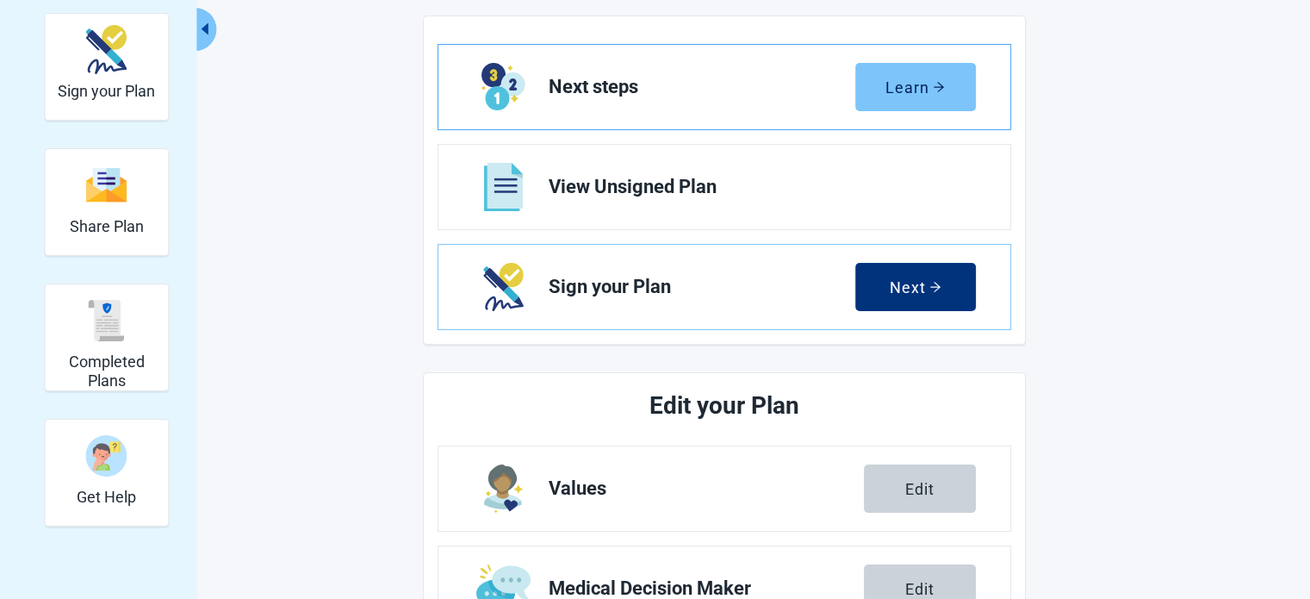
click at [895, 84] on div "Learn" at bounding box center [915, 86] width 59 height 17
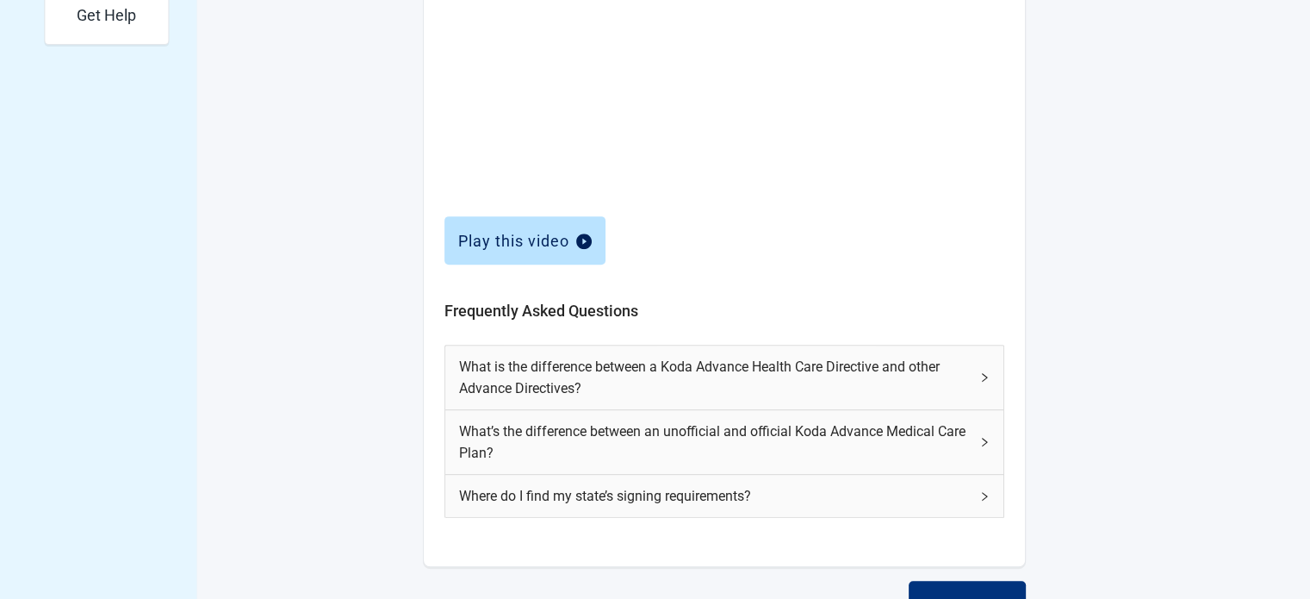
scroll to position [737, 0]
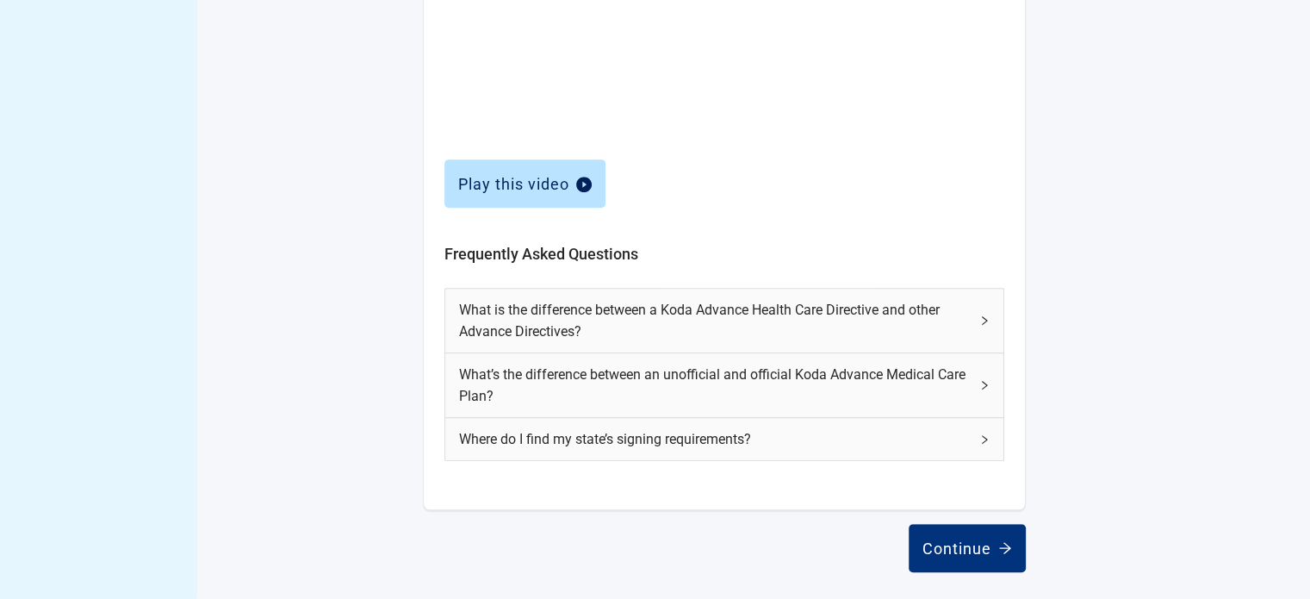
click at [945, 436] on span "Where do I find my state’s signing requirements?" at bounding box center [714, 439] width 510 height 22
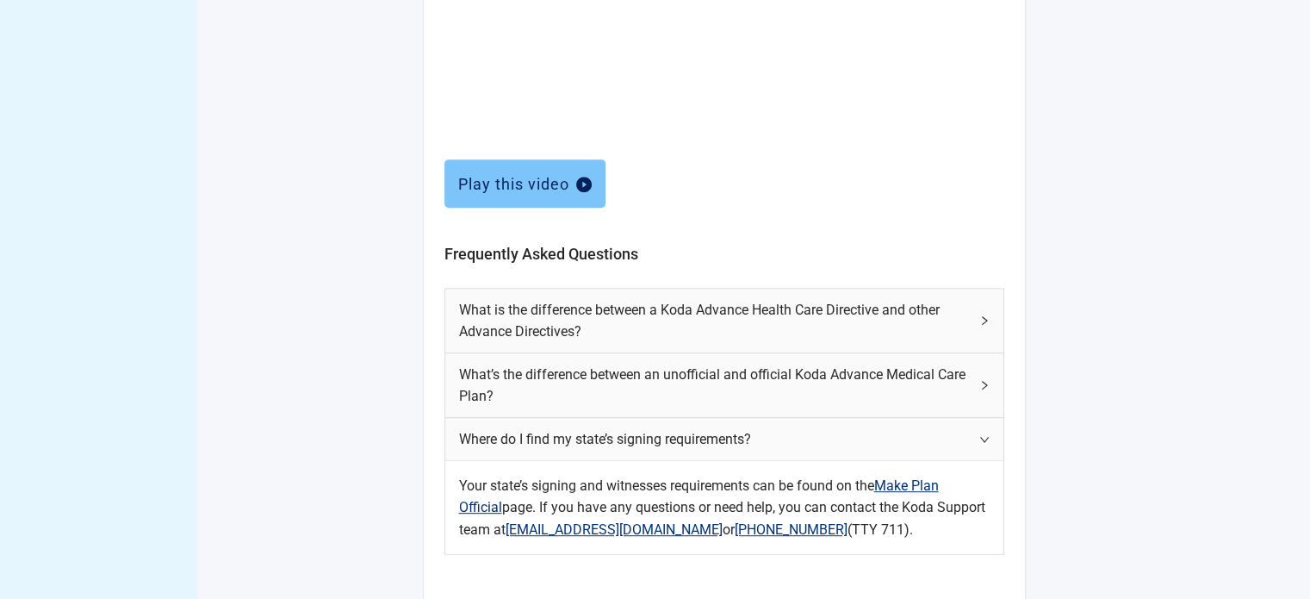
click at [581, 186] on icon "play-circle" at bounding box center [584, 185] width 16 height 16
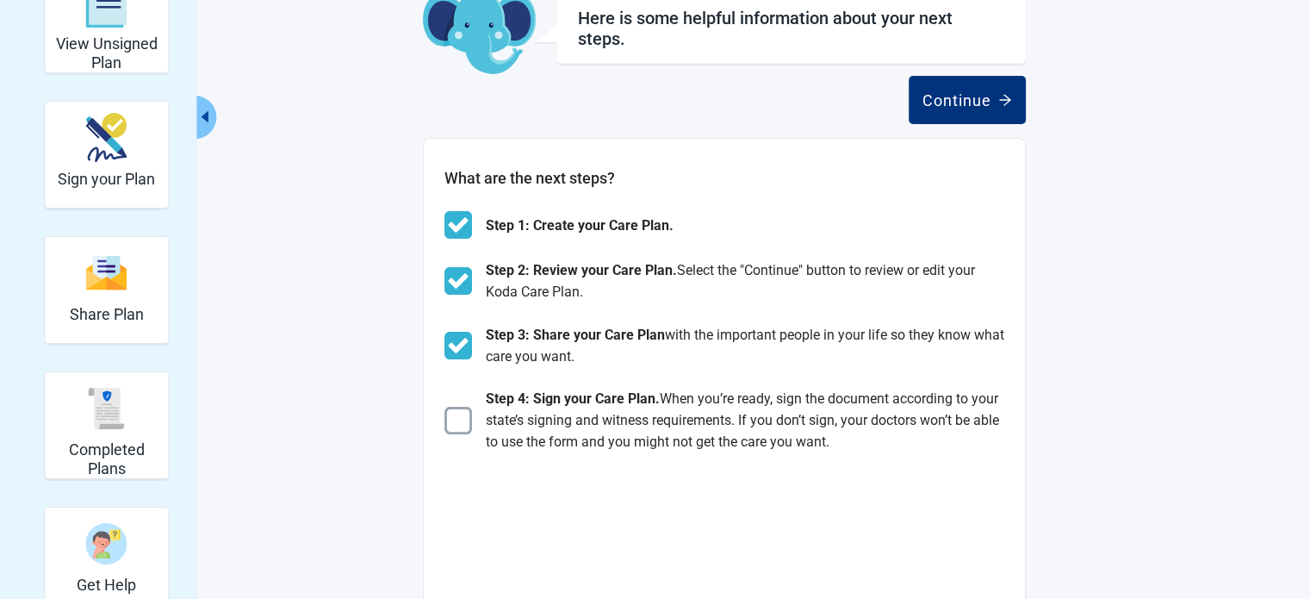
scroll to position [0, 0]
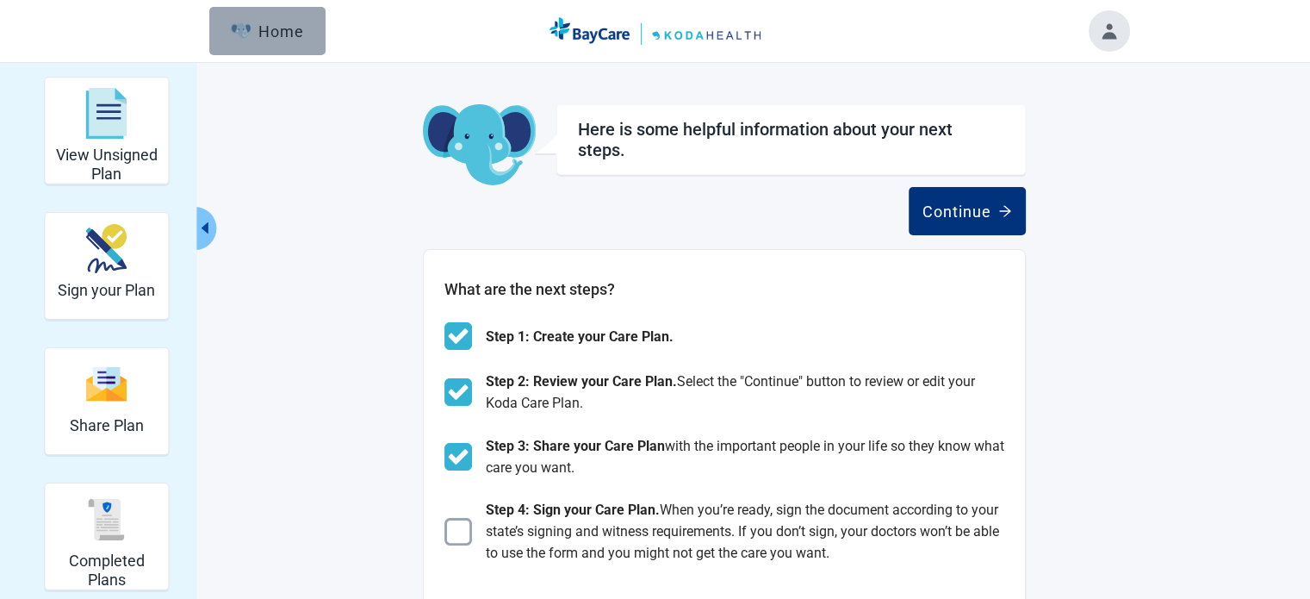
click at [270, 29] on div "Home" at bounding box center [268, 30] width 74 height 17
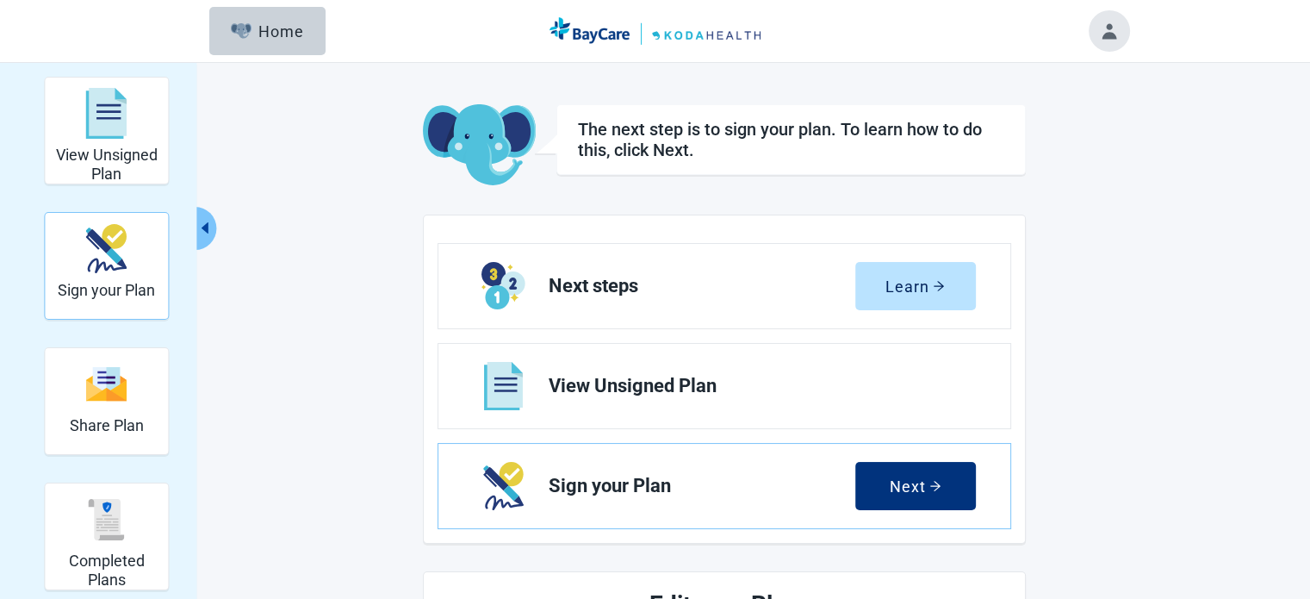
click at [114, 264] on img "Sign your Plan" at bounding box center [106, 248] width 41 height 49
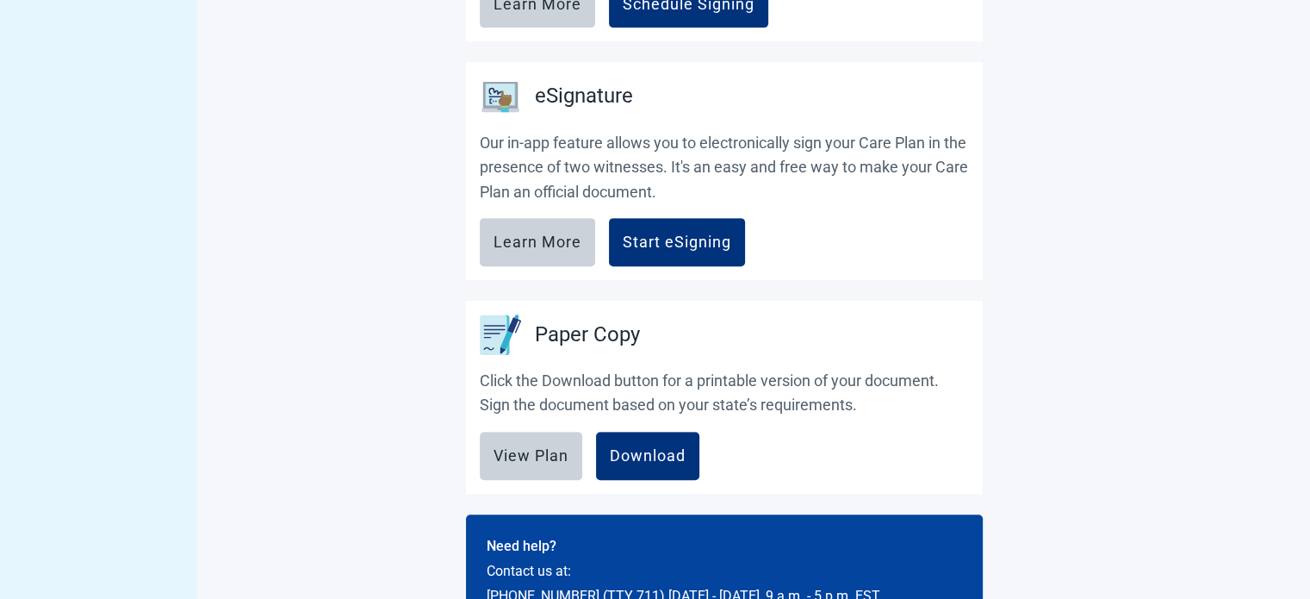
scroll to position [773, 0]
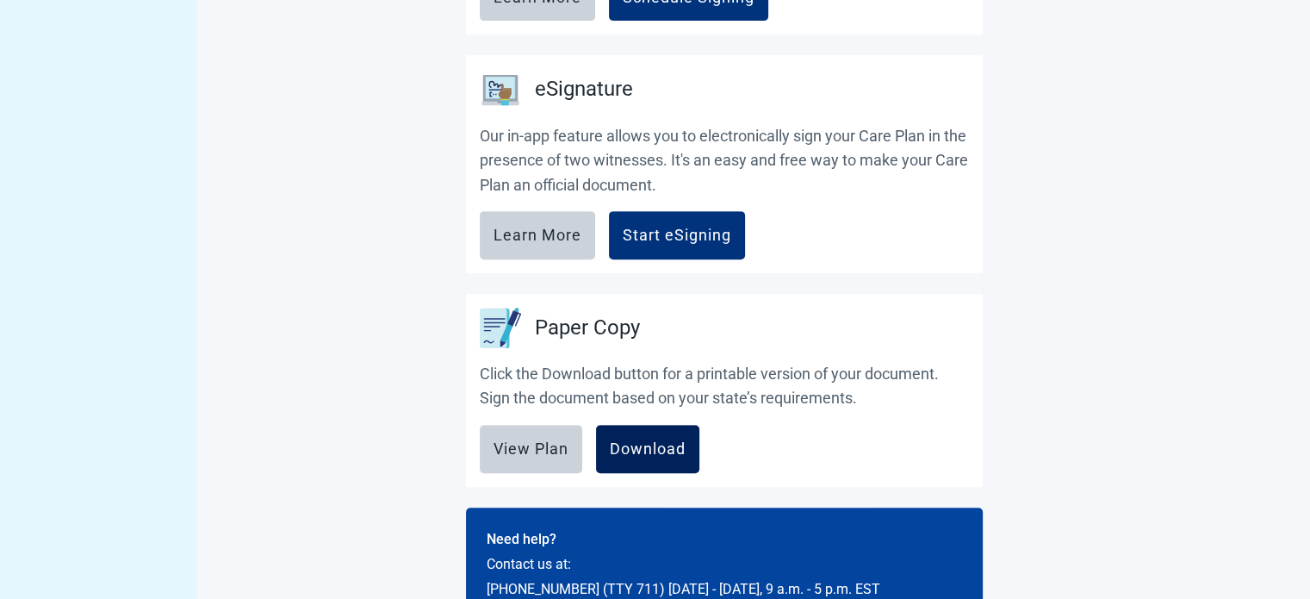
click at [653, 447] on div "Download" at bounding box center [648, 448] width 76 height 17
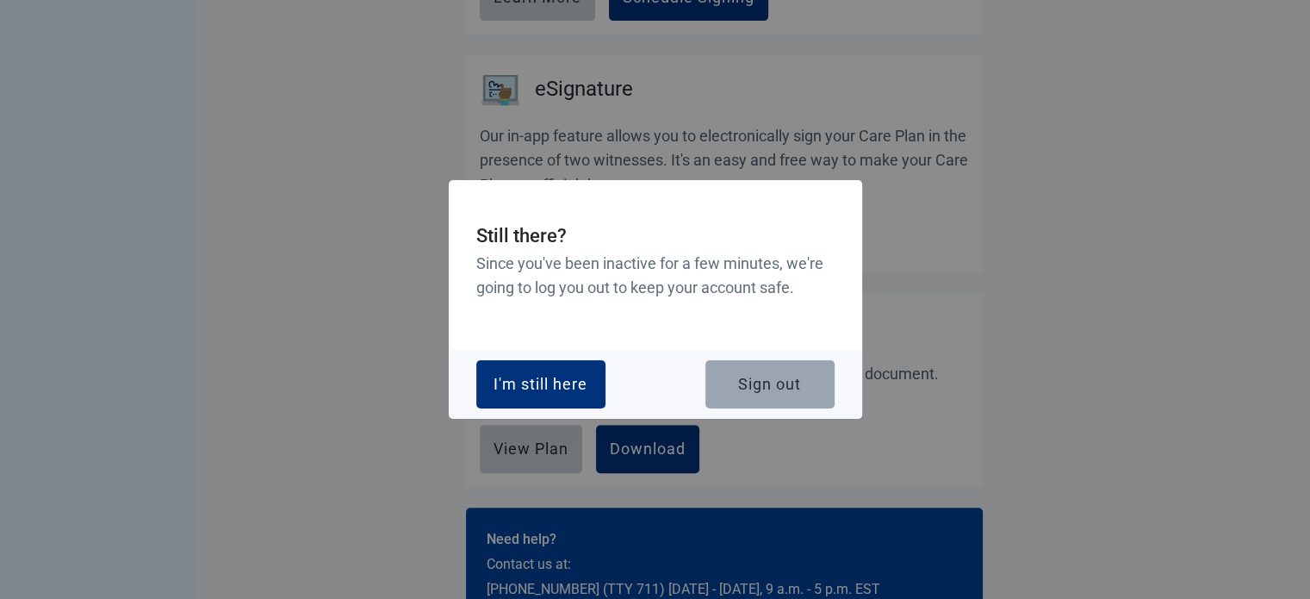
click at [769, 382] on div "Sign out" at bounding box center [769, 384] width 63 height 17
